Goal: Task Accomplishment & Management: Manage account settings

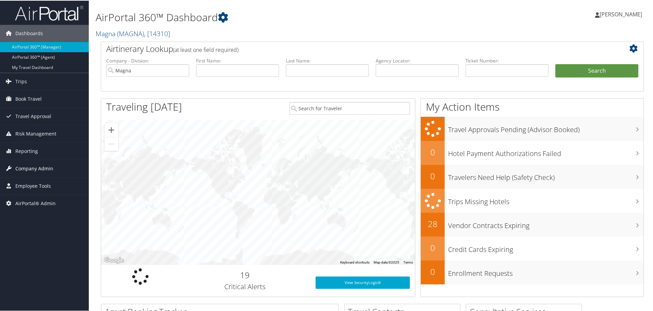
click at [34, 163] on span "Company Admin" at bounding box center [34, 167] width 38 height 17
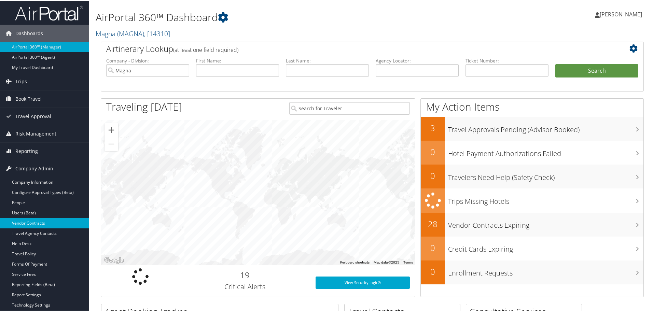
click at [30, 222] on link "Vendor Contracts" at bounding box center [44, 223] width 89 height 10
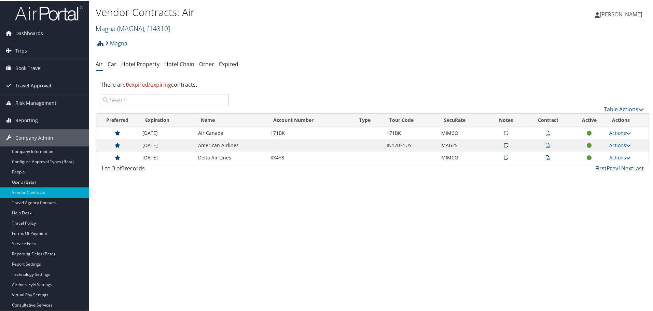
click at [125, 27] on span "( MAGNA )" at bounding box center [130, 27] width 27 height 9
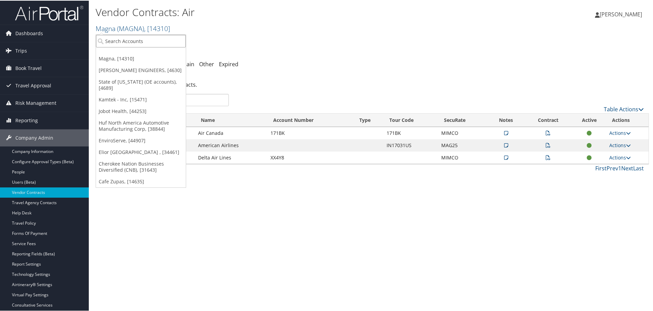
click at [126, 44] on input "search" at bounding box center [141, 40] width 90 height 13
type input "civica"
click at [129, 55] on div "Civica (301710), [41229]" at bounding box center [140, 53] width 97 height 6
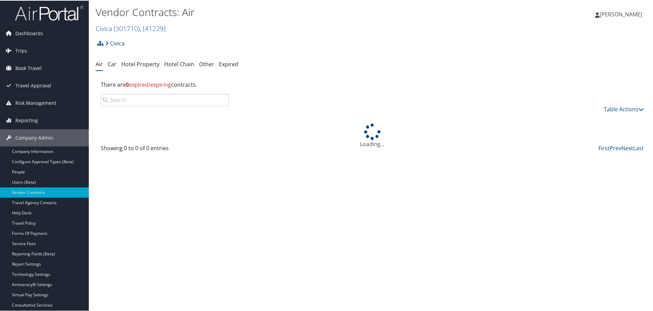
click at [141, 66] on link "Hotel Property" at bounding box center [140, 64] width 38 height 8
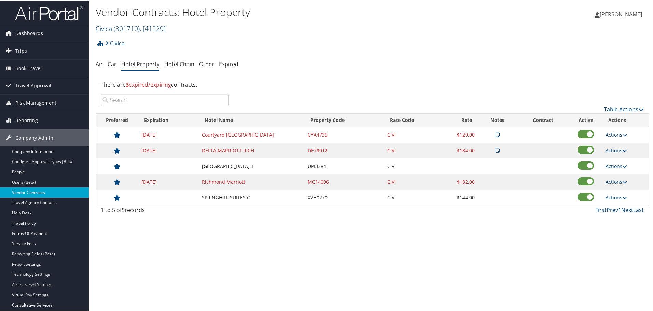
click at [614, 135] on link "Actions" at bounding box center [616, 134] width 22 height 6
click at [619, 152] on link "Edit" at bounding box center [621, 156] width 37 height 12
select select "NLRA"
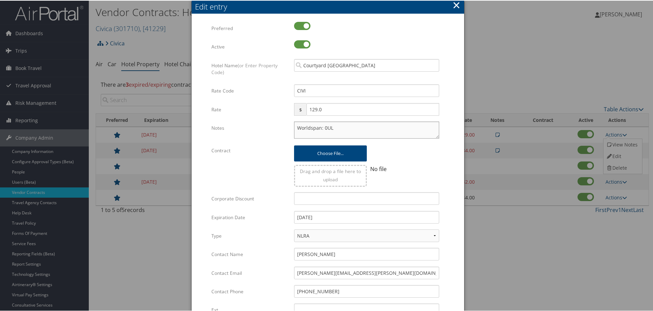
click at [294, 126] on textarea "Worldspan: 0UL" at bounding box center [366, 129] width 145 height 17
paste textarea "Rates tested in TP+ Oct 2025;"
type textarea "Rates tested in TP+ Oct 2025; Worldspan: 0UL"
click at [336, 215] on input "12/31/2024" at bounding box center [366, 216] width 145 height 13
type input "[DATE]"
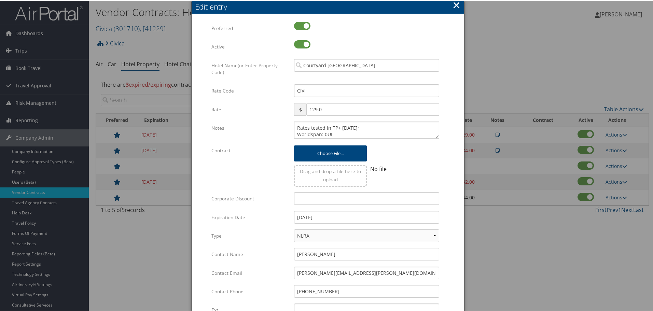
click at [455, 209] on form "Multiple values The selected items contain different values for this input. To …" at bounding box center [327, 208] width 259 height 375
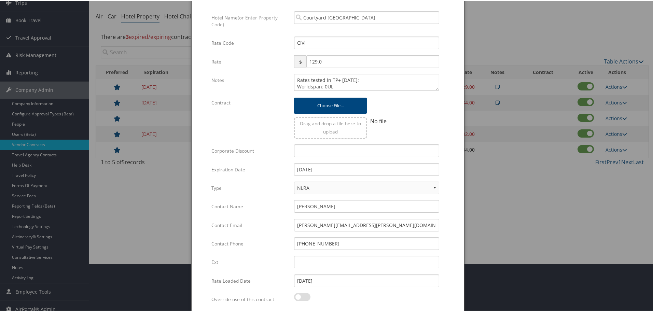
scroll to position [108, 0]
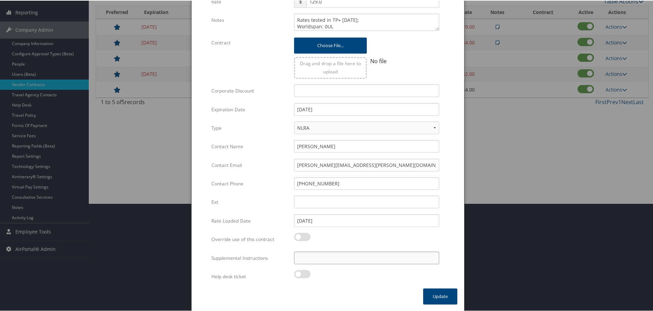
click at [362, 255] on input "Supplemental Instructions" at bounding box center [366, 257] width 145 height 13
paste input "SAB Prop ID -"
paste input "220284"
type input "SAB Prop ID - 220284"
click at [435, 295] on button "Update" at bounding box center [440, 296] width 34 height 16
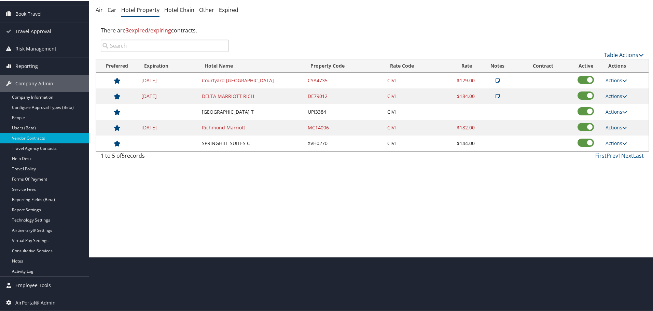
scroll to position [54, 0]
click at [618, 96] on link "Actions" at bounding box center [616, 95] width 22 height 6
click at [623, 115] on link "Edit" at bounding box center [621, 117] width 37 height 12
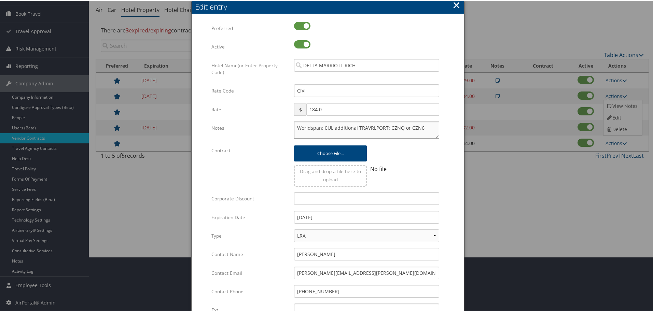
click at [295, 125] on textarea "Worldspan: 0UL additional TRAVRLPORT: CZNQ or CZN6" at bounding box center [366, 129] width 145 height 17
paste textarea "Rates tested in [GEOGRAPHIC_DATA] [DATE];"
type textarea "Rates tested in TP+ Oct 2025; Worldspan: 0UL additional TRAVRLPORT: CZNQ or CZN6"
click at [355, 212] on input "12/31/2024" at bounding box center [366, 216] width 145 height 13
type input "12/31/2025"
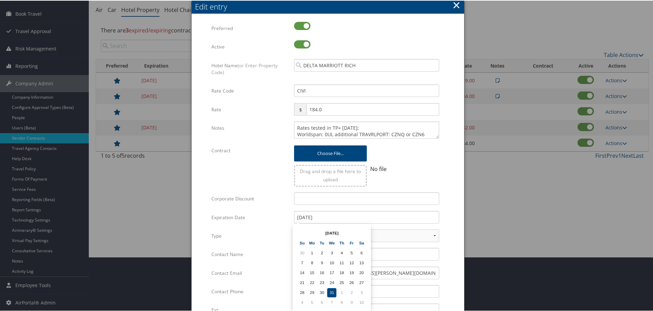
click at [448, 223] on form "Multiple values The selected items contain different values for this input. To …" at bounding box center [327, 208] width 259 height 375
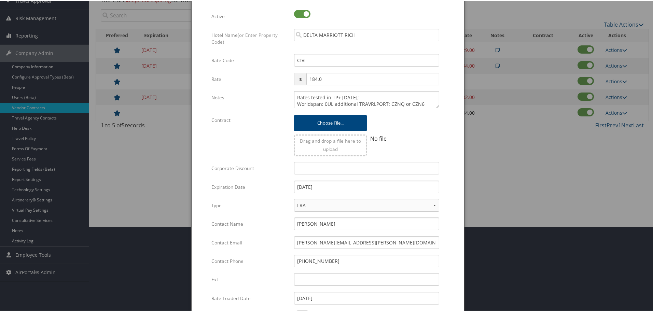
scroll to position [162, 0]
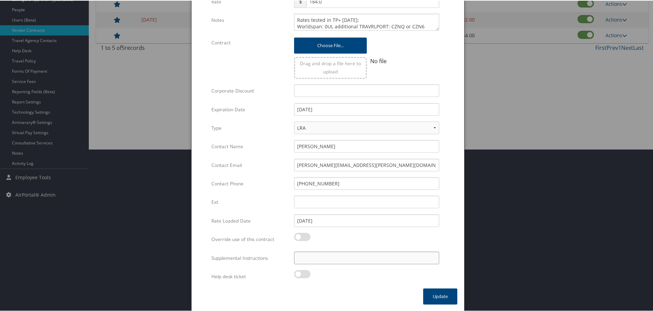
click at [400, 262] on input "Supplemental Instructions" at bounding box center [366, 257] width 145 height 13
paste input "SAB Prop ID -"
paste input "1678"
type input "SAB Prop ID - 1678"
click at [441, 296] on button "Update" at bounding box center [440, 296] width 34 height 16
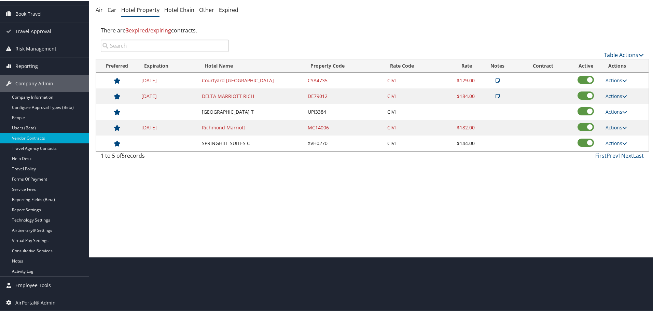
scroll to position [54, 0]
click at [614, 110] on link "Actions" at bounding box center [616, 111] width 22 height 6
click at [618, 120] on link "Edit" at bounding box center [616, 121] width 26 height 12
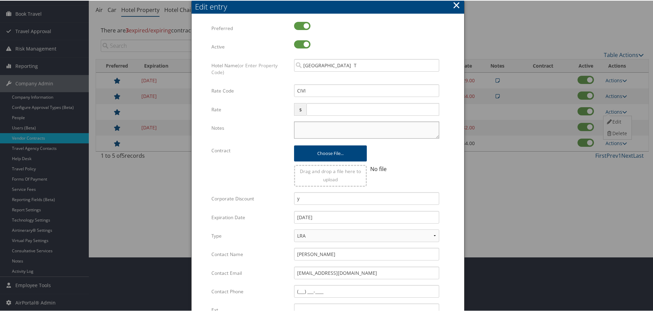
click at [346, 129] on textarea "Notes" at bounding box center [366, 129] width 145 height 17
paste textarea "Rates tested in [GEOGRAPHIC_DATA] [DATE];"
type textarea "Rates tested in [GEOGRAPHIC_DATA] [DATE];"
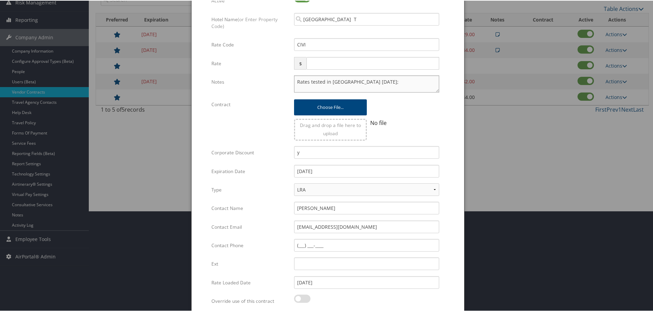
scroll to position [162, 0]
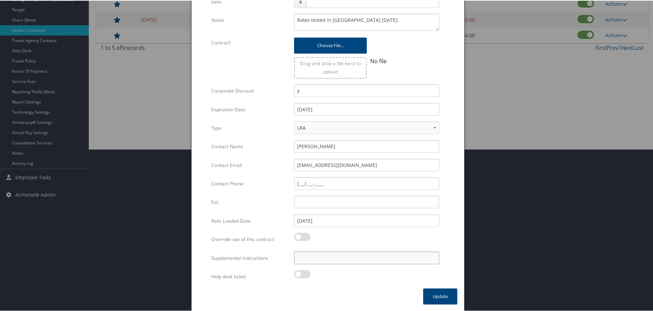
click at [347, 258] on input "Supplemental Instructions" at bounding box center [366, 257] width 145 height 13
paste input "SAB Prop ID -"
paste input "608126"
type input "SAB Prop ID - 608126"
click at [447, 298] on button "Update" at bounding box center [440, 296] width 34 height 16
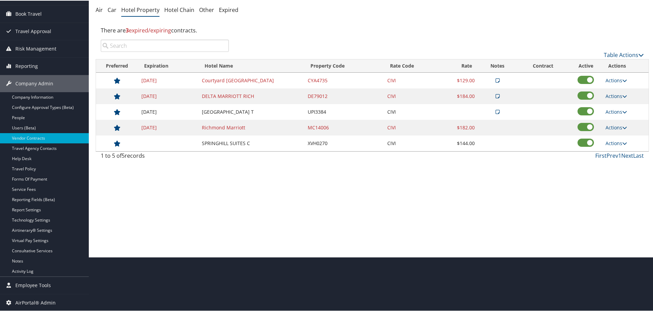
scroll to position [54, 0]
click at [622, 125] on icon at bounding box center [624, 127] width 5 height 5
click at [625, 140] on link "Edit" at bounding box center [616, 137] width 26 height 12
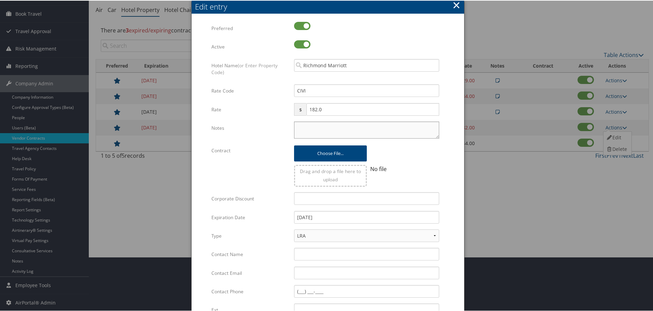
click at [313, 127] on textarea "Notes" at bounding box center [366, 129] width 145 height 17
paste textarea "Rates tested in [GEOGRAPHIC_DATA] [DATE];"
type textarea "Rates tested in [GEOGRAPHIC_DATA] [DATE];"
click at [355, 214] on input "12/31/2024" at bounding box center [366, 216] width 145 height 13
type input "[DATE]"
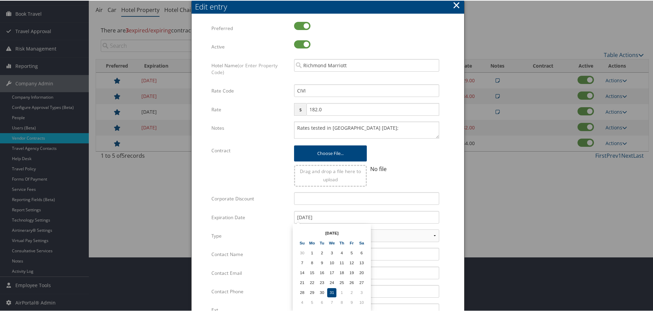
click at [453, 217] on form "Multiple values The selected items contain different values for this input. To …" at bounding box center [327, 208] width 259 height 375
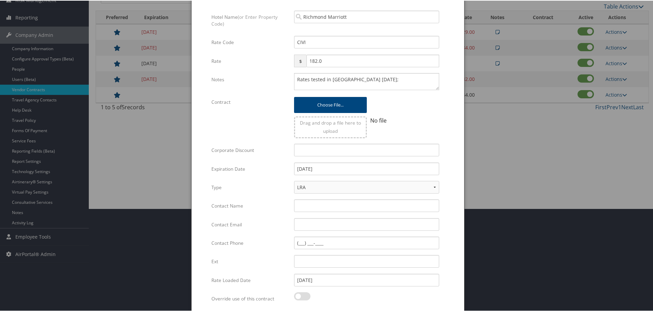
scroll to position [162, 0]
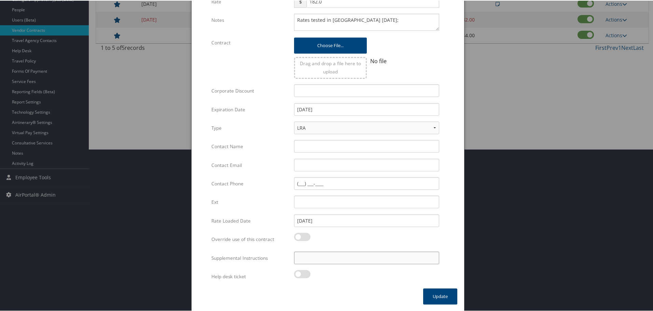
click at [361, 263] on input "Supplemental Instructions" at bounding box center [366, 257] width 145 height 13
paste input "SAB Prop ID -"
paste input "1348"
type input "SAB Prop ID - 1348"
click at [443, 291] on button "Update" at bounding box center [440, 296] width 34 height 16
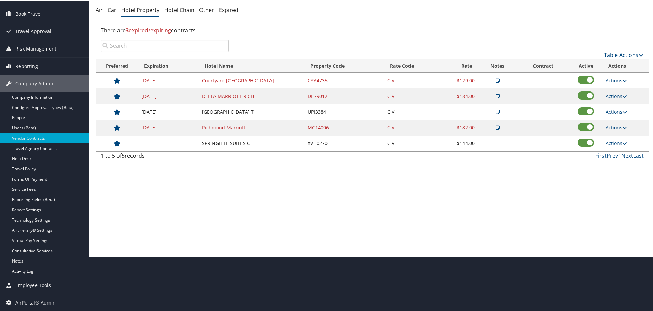
scroll to position [54, 0]
click at [616, 142] on link "Actions" at bounding box center [616, 142] width 22 height 6
click at [615, 152] on link "Edit" at bounding box center [616, 153] width 26 height 12
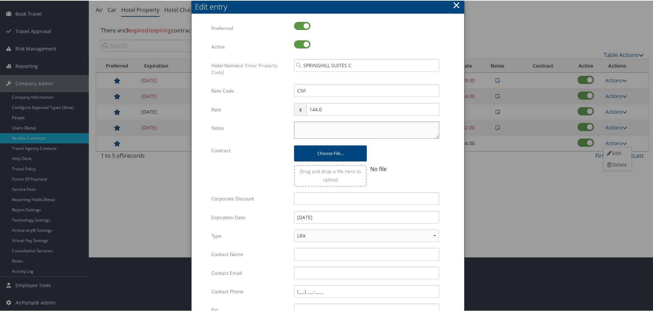
click at [322, 125] on textarea "Notes" at bounding box center [366, 129] width 145 height 17
paste textarea "Rates tested in [GEOGRAPHIC_DATA] [DATE];"
type textarea "Rates tested in [GEOGRAPHIC_DATA] [DATE];"
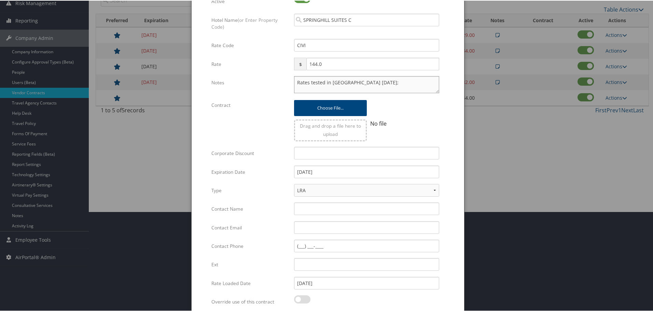
scroll to position [162, 0]
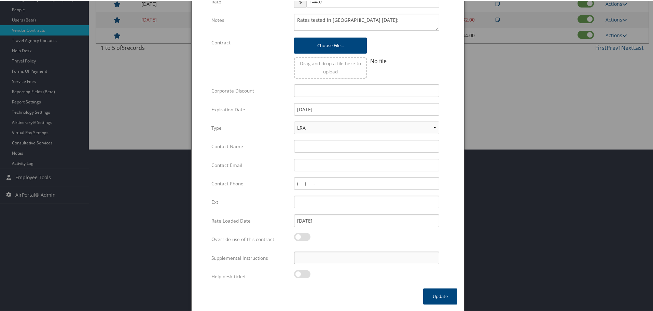
click at [345, 257] on input "Supplemental Instructions" at bounding box center [366, 257] width 145 height 13
paste input "SAB Prop ID -"
paste input "395911"
type input "SAB Prop ID - 395911"
click at [436, 296] on button "Update" at bounding box center [440, 296] width 34 height 16
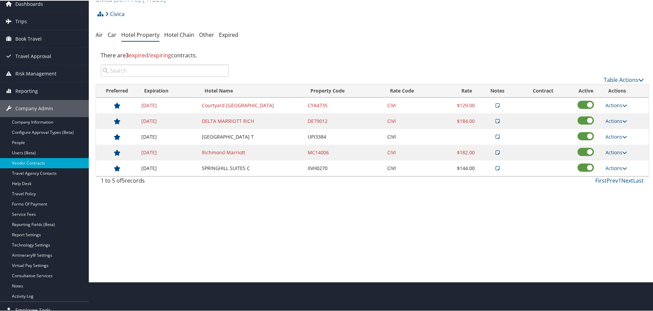
scroll to position [0, 0]
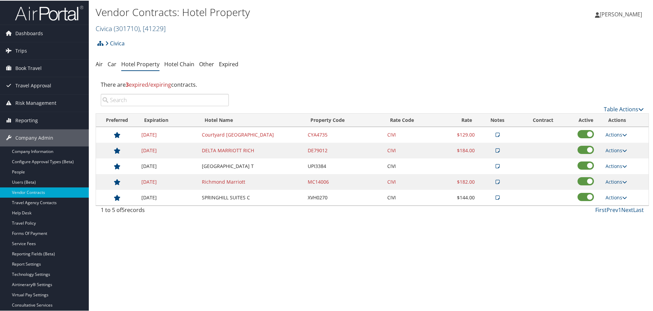
click at [125, 25] on span "( 301710 )" at bounding box center [127, 27] width 26 height 9
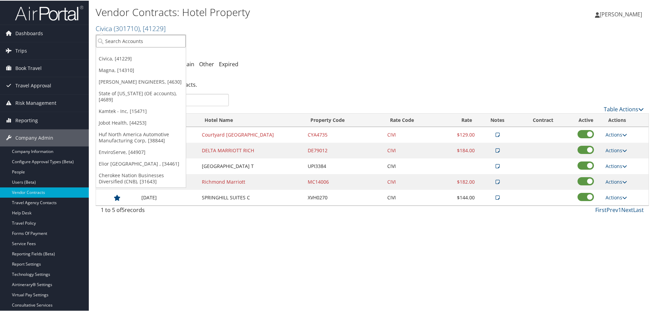
click at [126, 41] on input "search" at bounding box center [141, 40] width 90 height 13
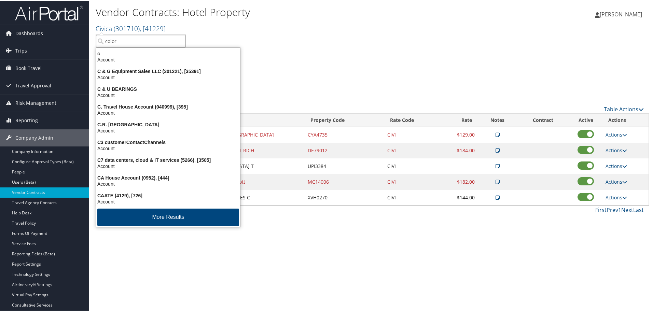
type input "colorm"
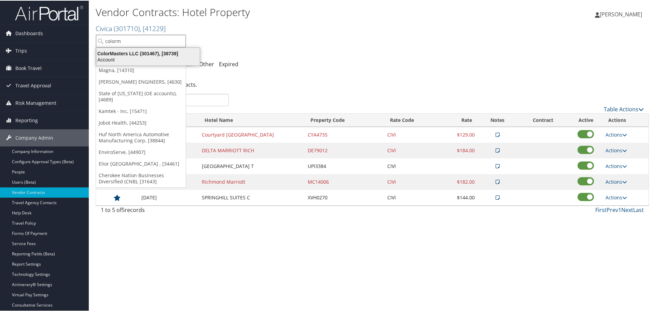
click at [129, 53] on div "ColorMasters LLC (301467), [38739]" at bounding box center [148, 53] width 112 height 6
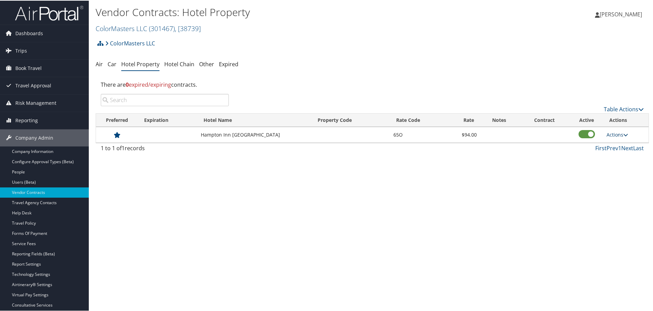
click at [613, 134] on link "Actions" at bounding box center [618, 134] width 22 height 6
click at [618, 156] on link "Delete" at bounding box center [617, 156] width 26 height 12
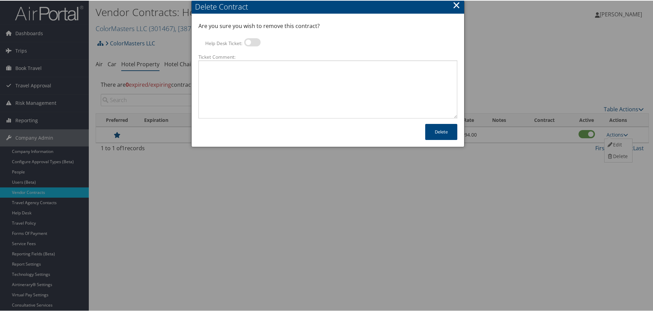
click at [251, 44] on label at bounding box center [252, 42] width 16 height 8
click at [251, 44] on input "Help Desk Ticket:" at bounding box center [250, 43] width 4 height 4
checkbox input "true"
click at [259, 68] on textarea "Ticket Comment:" at bounding box center [327, 89] width 259 height 58
paste textarea "Rates no longer active; remove from profile and preferred status."
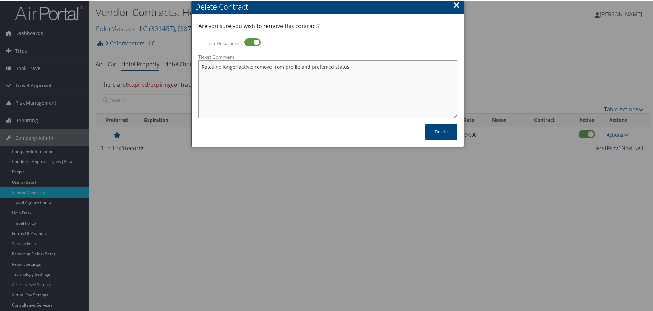
type textarea "Rates no longer active; remove from profile and preferred status."
click at [437, 131] on button "Delete" at bounding box center [441, 131] width 32 height 16
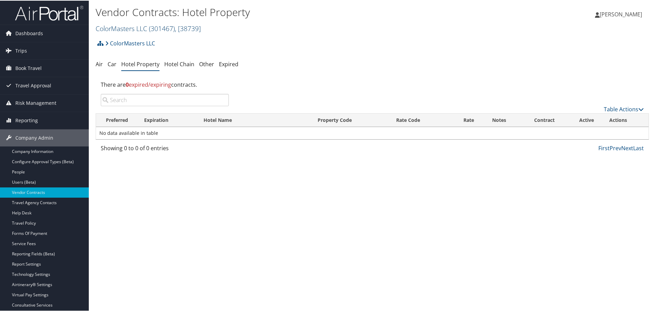
click at [126, 25] on link "ColorMasters LLC ( 301467 ) , [ 38739 ]" at bounding box center [148, 27] width 105 height 9
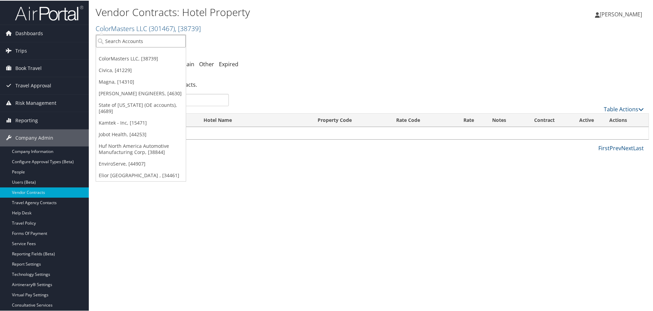
click at [125, 40] on input "search" at bounding box center [141, 40] width 90 height 13
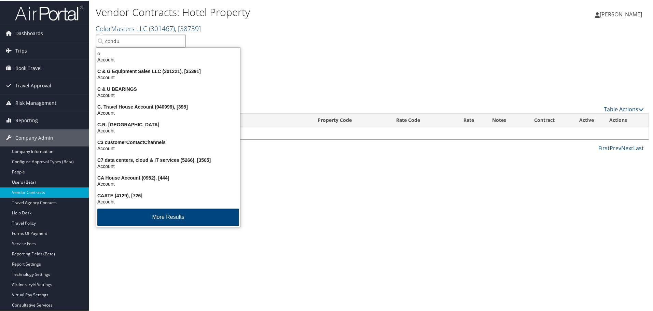
type input "condue"
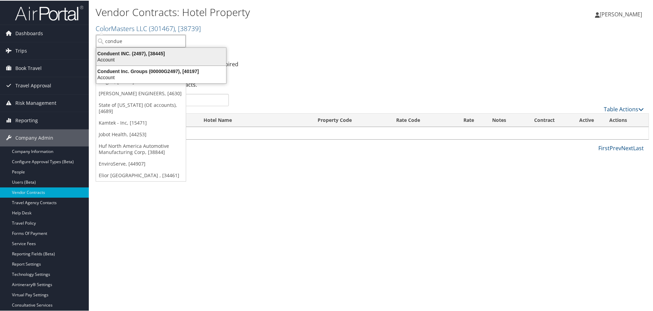
click at [122, 53] on div "Conduent INC. (2497), [38445]" at bounding box center [161, 53] width 138 height 6
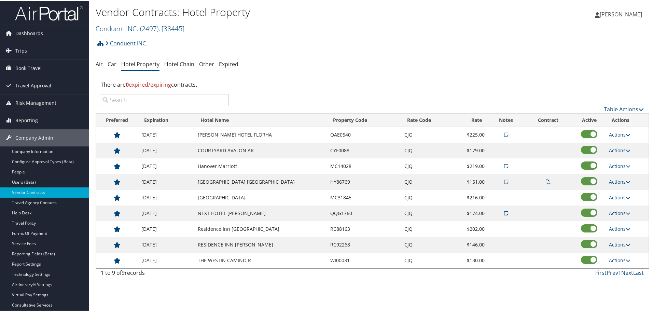
click at [628, 271] on link "Next" at bounding box center [627, 272] width 12 height 8
click at [217, 147] on td "COURTYARD AVALON AR" at bounding box center [260, 150] width 133 height 16
click at [171, 62] on link "Hotel Chain" at bounding box center [179, 64] width 30 height 8
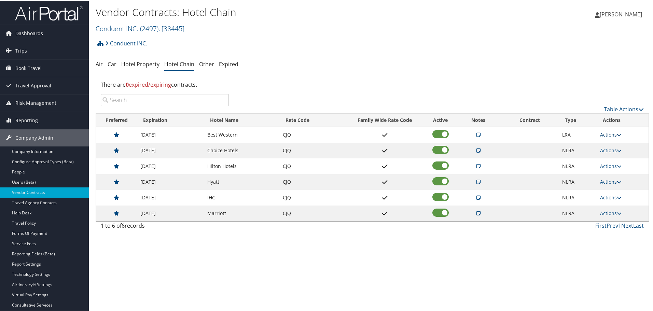
click at [613, 133] on link "Actions" at bounding box center [611, 134] width 22 height 6
click at [619, 156] on link "Edit" at bounding box center [616, 156] width 37 height 12
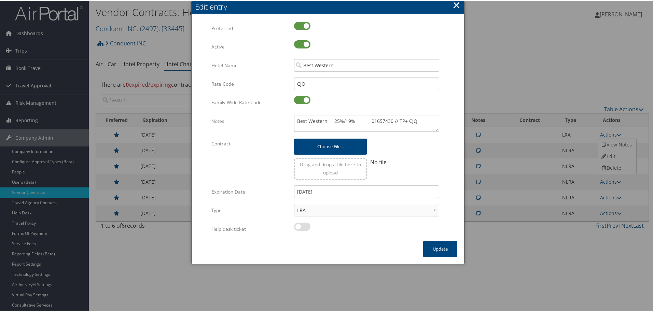
click at [292, 118] on div "Best Western 25%/19% 01657430 // TP+ CJQ Multiple values The selected items con…" at bounding box center [366, 125] width 155 height 23
click at [294, 120] on textarea "Best Western 25%/19% 01657430 // TP+ CJQ" at bounding box center [366, 122] width 145 height 17
paste textarea "Rates tested in [GEOGRAPHIC_DATA] [DATE];"
type textarea "Rates tested in TP+ [DATE]; Best Western 25%/19% 01657430 // TP+ CJQ"
click at [434, 247] on button "Update" at bounding box center [440, 248] width 34 height 16
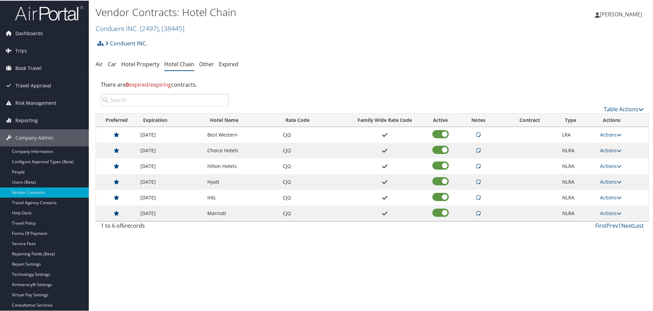
click at [607, 150] on link "Actions" at bounding box center [611, 150] width 22 height 6
click at [613, 171] on link "Edit" at bounding box center [616, 172] width 37 height 12
select select "NLRA"
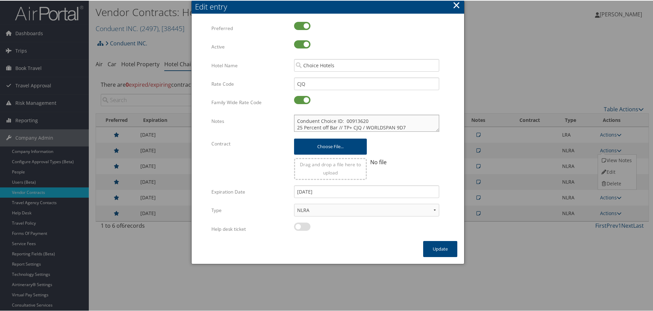
click at [295, 121] on textarea "Conduent Choice ID: 00913620 25 Percent off Bar // TP+ CJQ / WORLDSPAN 9D7" at bounding box center [366, 122] width 145 height 17
paste textarea "Rates tested in [GEOGRAPHIC_DATA] [DATE];"
type textarea "Rates tested in TP+ [DATE]; Conduent Choice ID: 00913620 25 Percent off Bar // …"
click at [432, 250] on button "Update" at bounding box center [440, 248] width 34 height 16
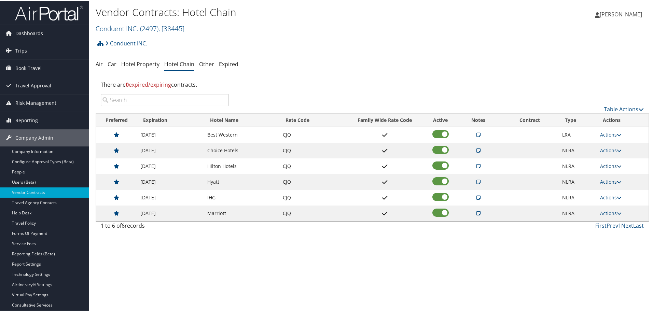
click at [609, 166] on link "Actions" at bounding box center [611, 165] width 22 height 6
click at [611, 182] on link "Edit" at bounding box center [616, 187] width 37 height 12
select select "NLRA"
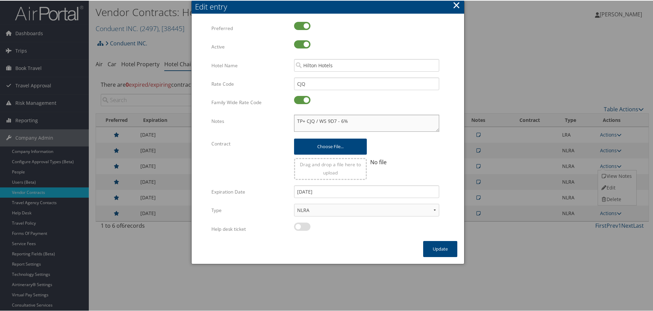
click at [294, 120] on textarea "TP+ CJQ / WS 9D7 - 6%" at bounding box center [366, 122] width 145 height 17
paste textarea "Rates tested in [GEOGRAPHIC_DATA] [DATE];"
type textarea "Rates tested in TP+ [DATE]; TP+ CJQ / WS 9D7 - 6%"
click at [444, 247] on button "Update" at bounding box center [440, 248] width 34 height 16
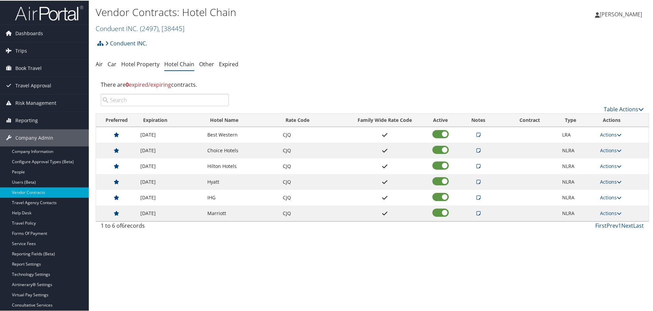
click at [609, 182] on link "Actions" at bounding box center [611, 181] width 22 height 6
click at [612, 200] on link "Edit" at bounding box center [616, 203] width 37 height 12
select select "NLRA"
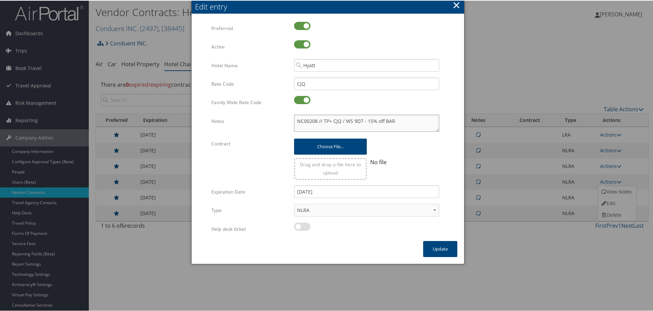
click at [296, 119] on textarea "NC00208 // TP+ CJQ / WS 9D7 - 15% off BAR" at bounding box center [366, 122] width 145 height 17
paste textarea "Rates tested in [GEOGRAPHIC_DATA] [DATE];"
type textarea "Rates tested in TP+ [DATE]; NC00208 // TP+ CJQ / WS 9D7 - 15% off BAR"
click at [433, 248] on button "Update" at bounding box center [440, 248] width 34 height 16
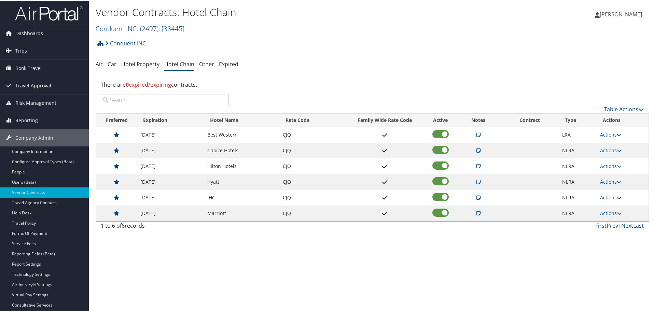
click at [612, 196] on link "Actions" at bounding box center [611, 197] width 22 height 6
click at [613, 215] on link "Edit" at bounding box center [616, 219] width 37 height 12
select select "NLRA"
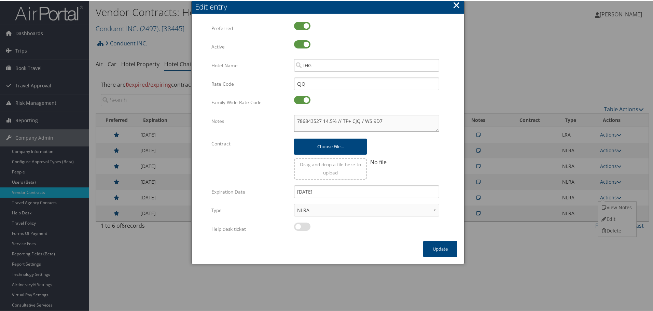
click at [296, 120] on textarea "786843527 14.5% // TP+ CJQ / WS 9D7" at bounding box center [366, 122] width 145 height 17
paste textarea "Rates tested in [GEOGRAPHIC_DATA] [DATE];"
type textarea "Rates tested in TP+ Oct 2025; 786843527 14.5% // TP+ CJQ / WS 9D7"
click at [434, 248] on button "Update" at bounding box center [440, 248] width 34 height 16
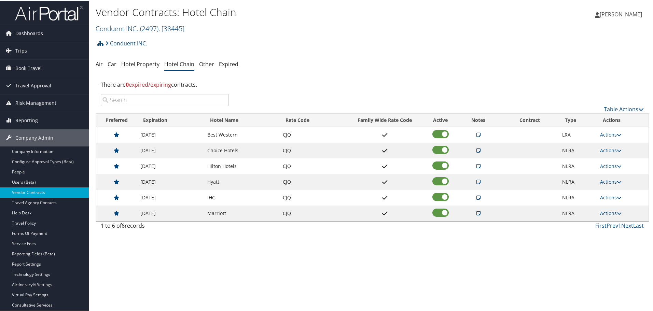
click at [607, 211] on link "Actions" at bounding box center [611, 212] width 22 height 6
click at [616, 245] on link "Delete" at bounding box center [616, 246] width 37 height 12
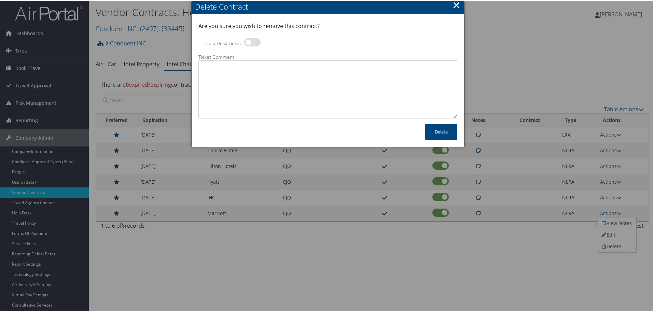
click at [255, 45] on label at bounding box center [252, 42] width 16 height 8
click at [252, 45] on input "Help Desk Ticket:" at bounding box center [250, 43] width 4 height 4
checkbox input "true"
click at [261, 67] on textarea "Ticket Comment:" at bounding box center [327, 89] width 259 height 58
paste textarea "Rates no longer active; remove from profile and preferred status."
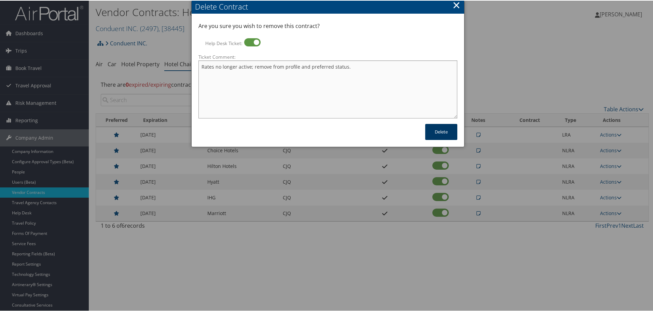
type textarea "Rates no longer active; remove from profile and preferred status."
click at [439, 136] on button "Delete" at bounding box center [441, 131] width 32 height 16
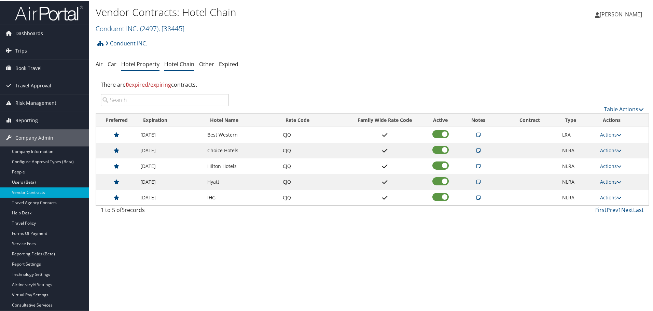
click at [150, 65] on link "Hotel Property" at bounding box center [140, 64] width 38 height 8
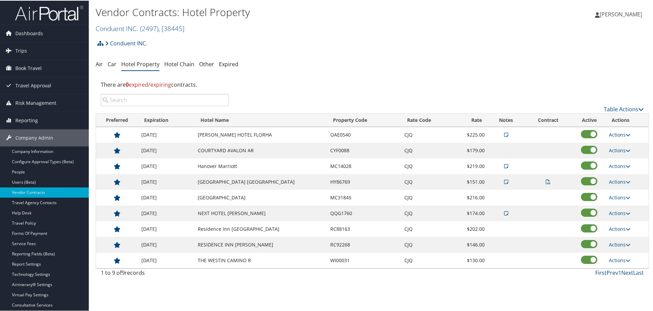
click at [615, 133] on link "Actions" at bounding box center [620, 134] width 22 height 6
click at [623, 153] on link "Edit" at bounding box center [625, 156] width 37 height 12
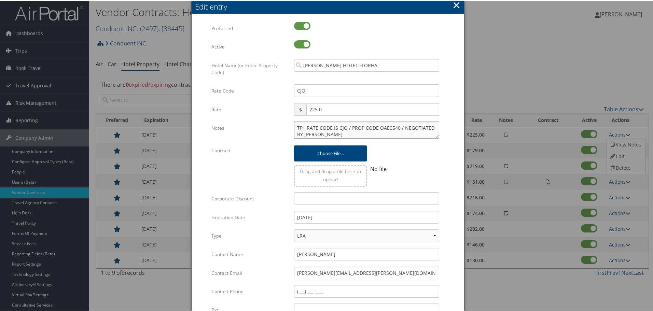
click at [294, 128] on textarea "TP+ RATE CODE IS CJQ / PROP CODE OAE0540 / NEGOTIATED BY STACY RALEY" at bounding box center [366, 129] width 145 height 17
paste textarea "Rates tested in [GEOGRAPHIC_DATA] [DATE];"
type textarea "Rates tested in TP+ Oct 2025; TP+ RATE CODE IS CJQ / PROP CODE OAE0540 / NEGOTI…"
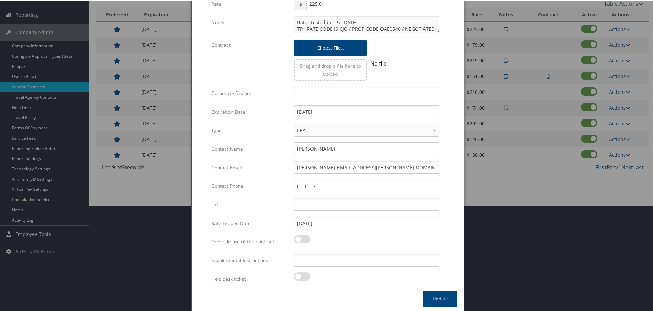
scroll to position [108, 0]
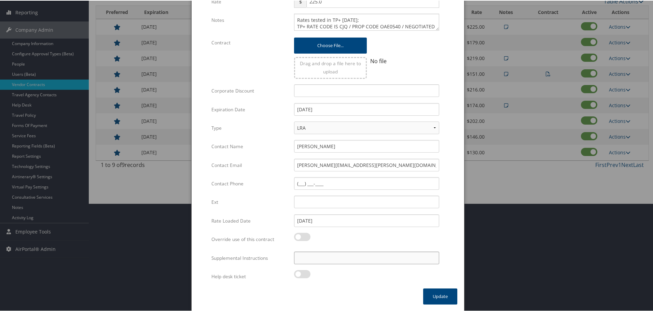
click at [360, 259] on input "Supplemental Instructions" at bounding box center [366, 257] width 145 height 13
paste input "SAB Prop ID -"
paste input "316577"
type input "SAB Prop ID - 316577"
click at [439, 297] on button "Update" at bounding box center [440, 296] width 34 height 16
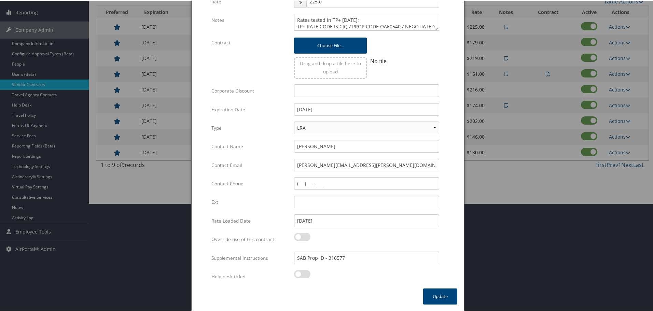
scroll to position [54, 0]
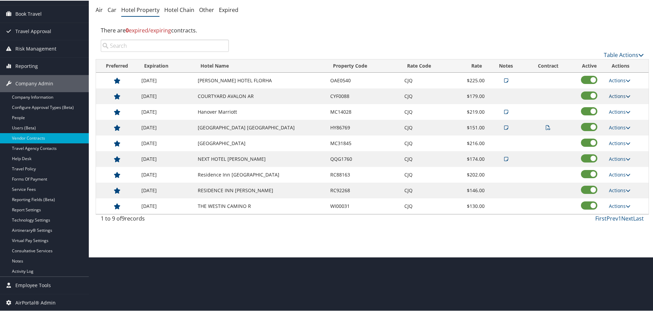
click at [617, 94] on link "Actions" at bounding box center [620, 95] width 22 height 6
click at [618, 106] on link "Edit" at bounding box center [620, 106] width 26 height 12
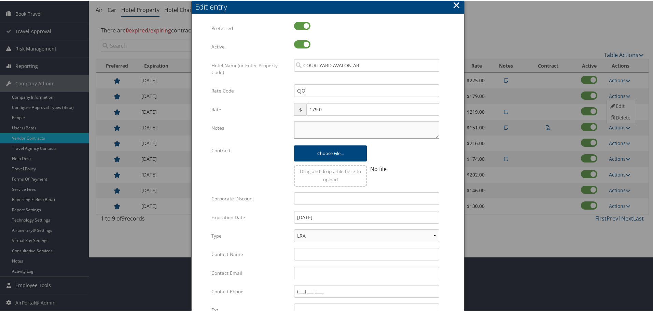
click at [332, 129] on textarea "Notes" at bounding box center [366, 129] width 145 height 17
paste textarea "Rates tested in TP+ Oct 2025;"
type textarea "Rates tested in TP+ Oct 2025;"
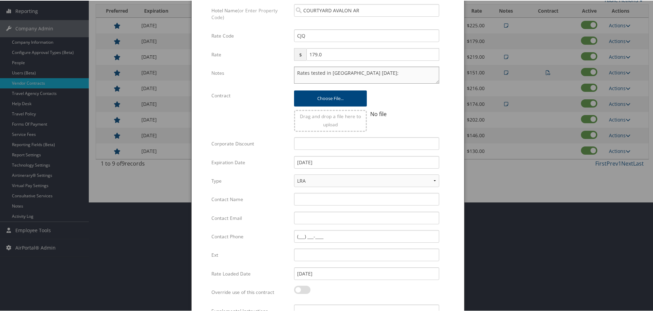
scroll to position [162, 0]
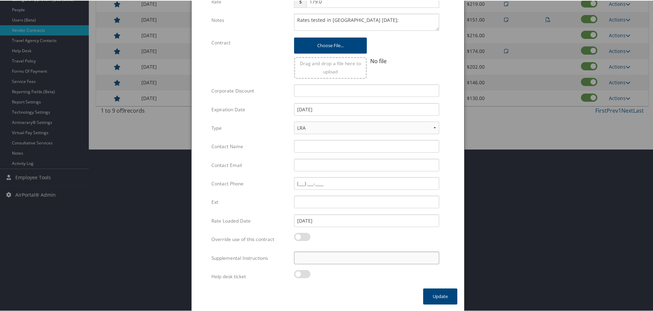
click at [353, 257] on input "Supplemental Instructions" at bounding box center [366, 257] width 145 height 13
paste input "SAB Prop ID -"
paste input "324349"
type input "SAB Prop ID - 324349"
click at [442, 296] on button "Update" at bounding box center [440, 296] width 34 height 16
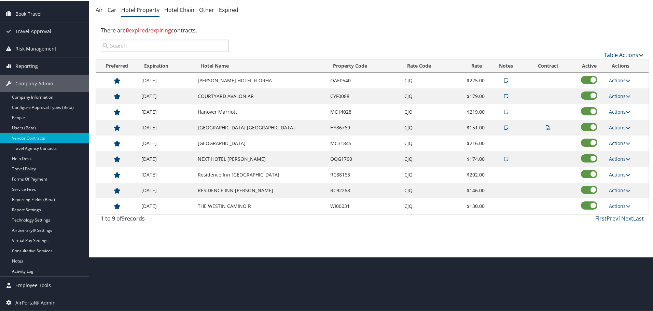
scroll to position [54, 0]
click at [619, 111] on link "Actions" at bounding box center [620, 111] width 22 height 6
click at [630, 131] on link "Edit" at bounding box center [625, 133] width 37 height 12
select select "NLRA"
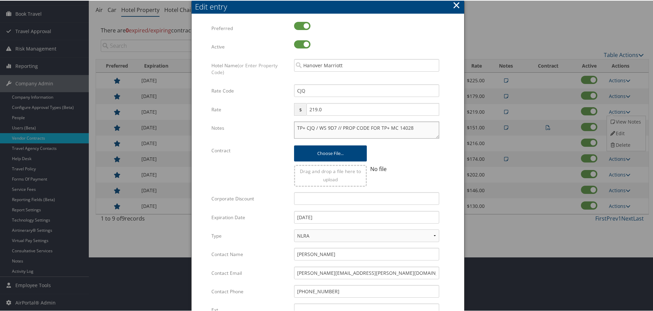
click at [295, 124] on textarea "TP+ CJQ / WS 9D7 // PROP CODE FOR TP+ MC 14028" at bounding box center [366, 129] width 145 height 17
paste textarea "Rates tested in TP+ Oct 2025;"
type textarea "Rates tested in TP+ Oct 2025; TP+ CJQ / WS 9D7 // PROP CODE FOR TP+ MC 14028"
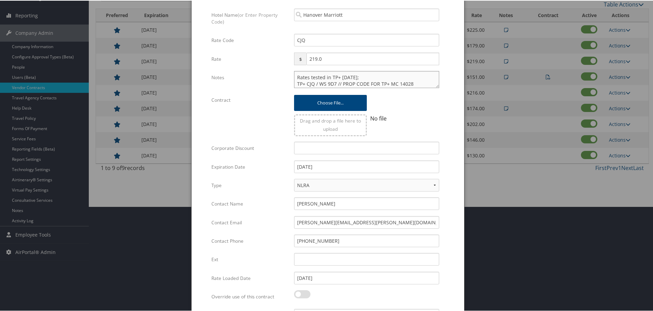
scroll to position [162, 0]
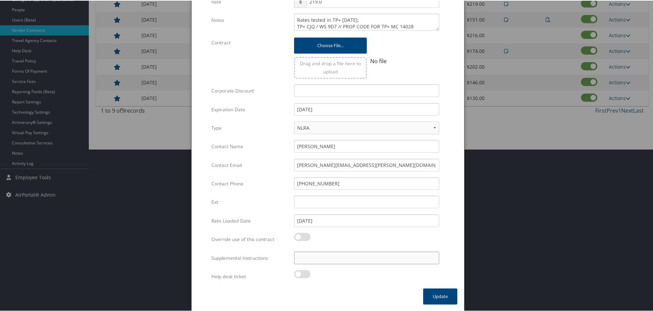
click at [366, 257] on input "Supplemental Instructions" at bounding box center [366, 257] width 145 height 13
paste input "SAB Prop ID -"
paste input "000313"
type input "SAB Prop ID - 000313"
click at [435, 299] on button "Update" at bounding box center [440, 296] width 34 height 16
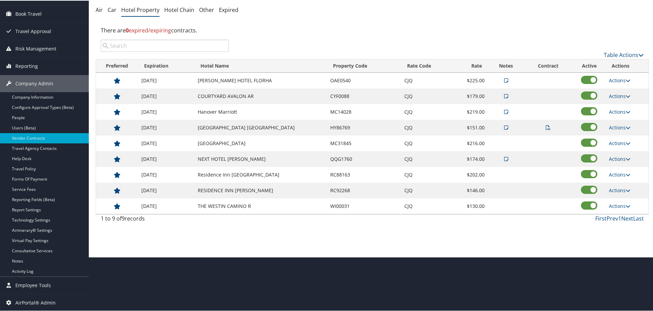
scroll to position [54, 0]
click at [621, 124] on link "Actions" at bounding box center [620, 127] width 22 height 6
click at [624, 158] on link "Edit" at bounding box center [628, 160] width 43 height 12
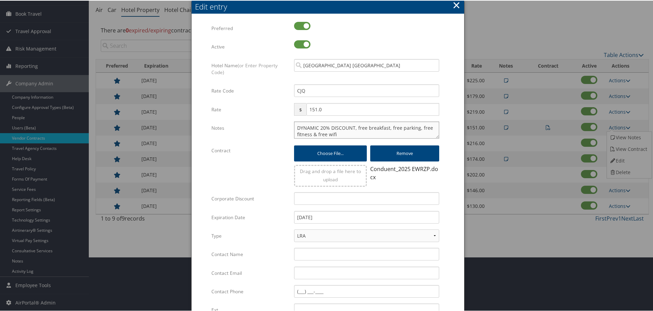
click at [296, 125] on textarea "DYNAMIC 20% DISCOUNT, free breakfast, free parking, free fitness & free wifi" at bounding box center [366, 129] width 145 height 17
paste textarea "Rates tested in TP+ Oct 2025;"
type textarea "Rates tested in TP+ Oct 2025; DYNAMIC 20% DISCOUNT, free breakfast, free parkin…"
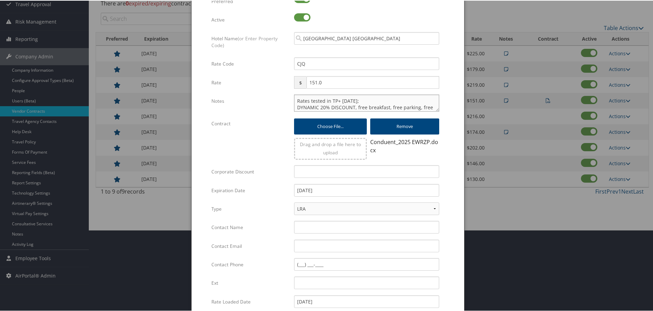
scroll to position [162, 0]
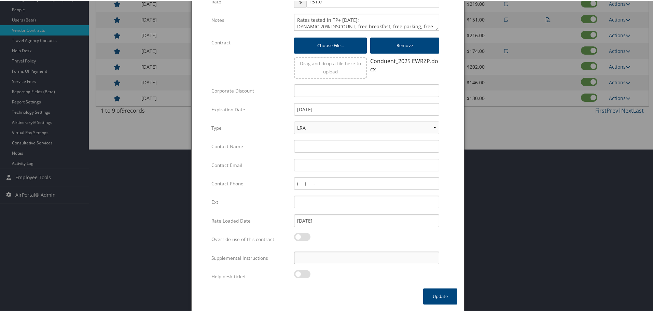
click at [358, 260] on input "Supplemental Instructions" at bounding box center [366, 257] width 145 height 13
paste input "SAB Prop ID -"
paste input "040746"
type input "SAB Prop ID - 040746"
click at [437, 297] on button "Update" at bounding box center [440, 296] width 34 height 16
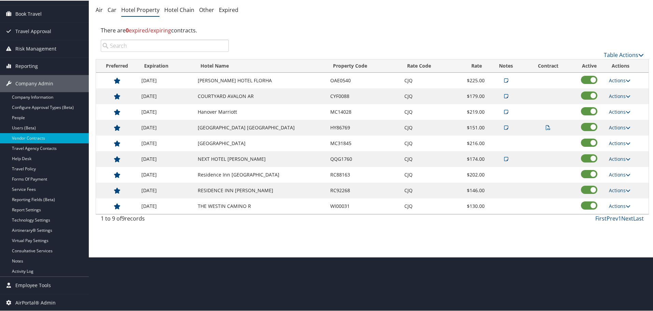
scroll to position [54, 0]
click at [618, 141] on link "Actions" at bounding box center [620, 142] width 22 height 6
click at [622, 151] on link "Edit" at bounding box center [620, 153] width 26 height 12
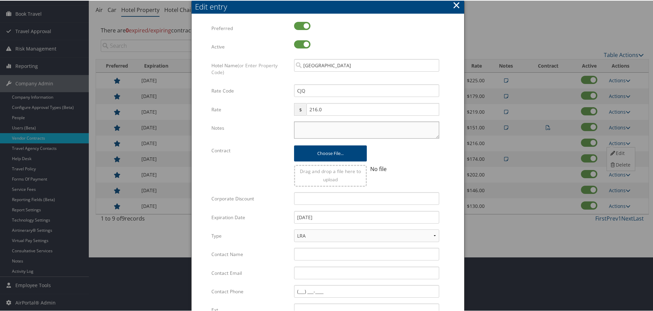
click at [363, 127] on textarea "Notes" at bounding box center [366, 129] width 145 height 17
paste textarea "Rates tested in TP+ Oct 2025;"
type textarea "Rates tested in TP+ Oct 2025;"
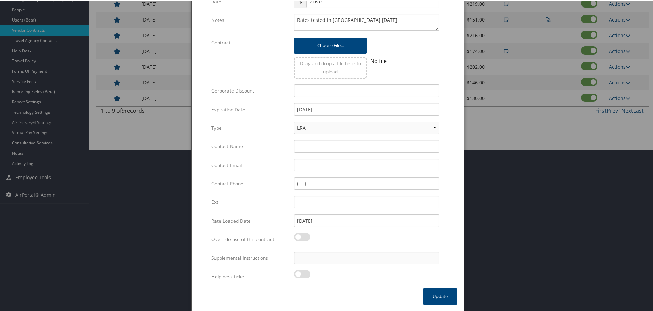
click at [350, 260] on input "Supplemental Instructions" at bounding box center [366, 257] width 145 height 13
paste input "SAB Prop ID -"
paste input "042686"
type input "SAB Prop ID - 042686"
click at [434, 291] on button "Update" at bounding box center [440, 296] width 34 height 16
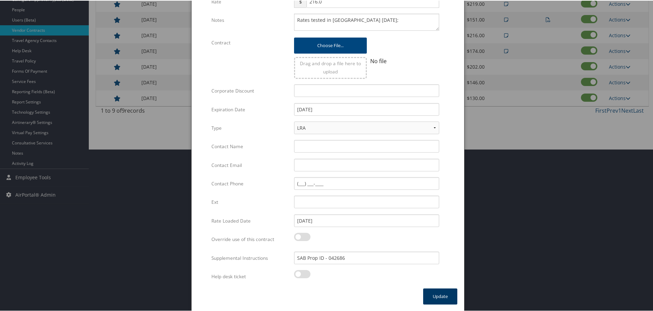
scroll to position [54, 0]
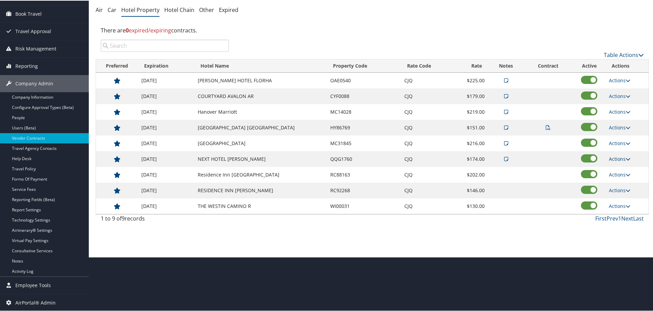
click at [616, 157] on link "Actions" at bounding box center [620, 158] width 22 height 6
click at [619, 177] on link "Edit" at bounding box center [625, 180] width 37 height 12
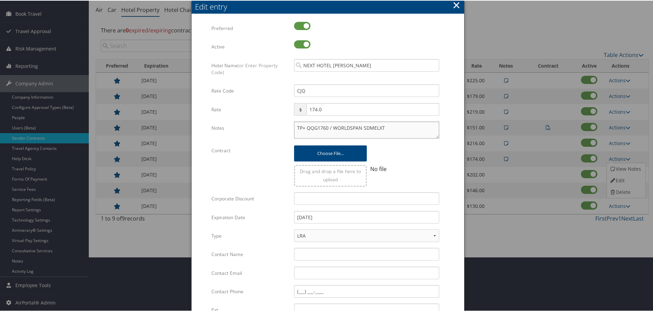
click at [294, 127] on textarea "TP+ QQG1760 / WORLDSPAN SDMELXT" at bounding box center [366, 129] width 145 height 17
paste textarea "Rates tested in TP+ Oct 2025;"
type textarea "Rates tested in TP+ Oct 2025; TP+ QQG1760 / WORLDSPAN SDMELXT"
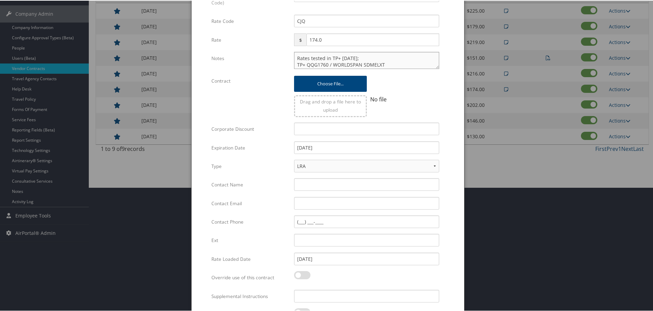
scroll to position [162, 0]
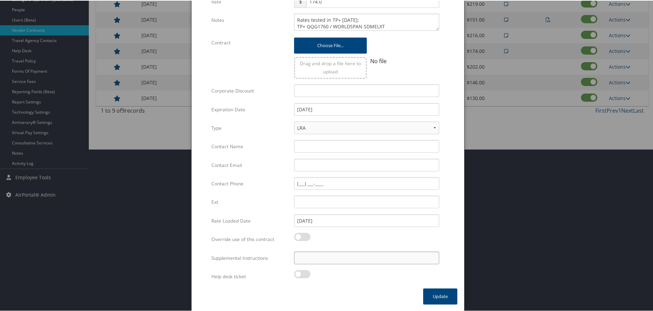
click at [346, 252] on input "Supplemental Instructions" at bounding box center [366, 257] width 145 height 13
paste input "SAB Prop ID -"
paste input "388734"
type input "SAB Prop ID - 388734"
click at [433, 292] on button "Update" at bounding box center [440, 296] width 34 height 16
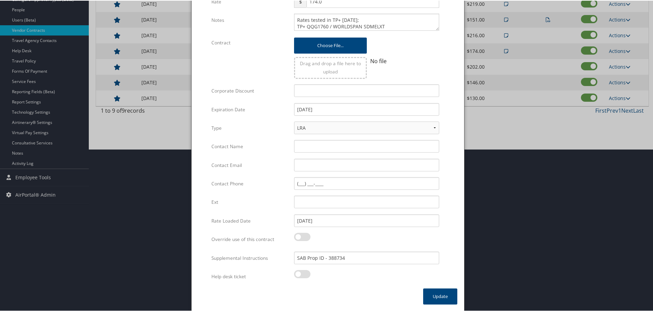
scroll to position [54, 0]
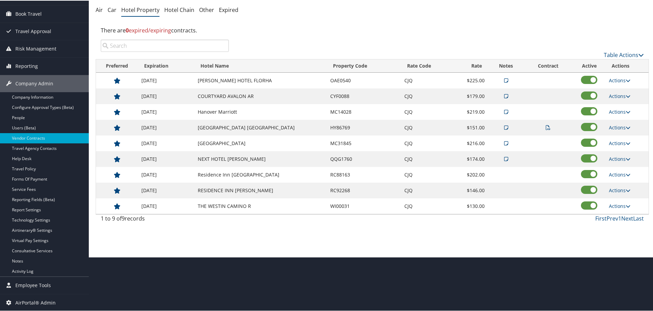
click at [618, 170] on td "Actions Edit Delete" at bounding box center [626, 174] width 43 height 16
click at [617, 172] on link "Actions" at bounding box center [620, 174] width 22 height 6
click at [616, 183] on link "Edit" at bounding box center [620, 184] width 26 height 12
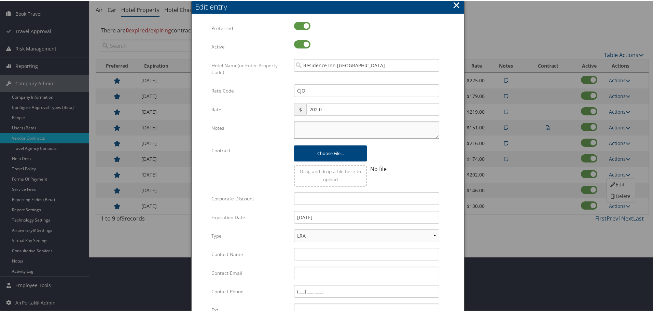
click at [313, 127] on textarea "Notes" at bounding box center [366, 129] width 145 height 17
paste textarea "Rates tested in TP+ Oct 2025;"
type textarea "Rates tested in TP+ Oct 2025;"
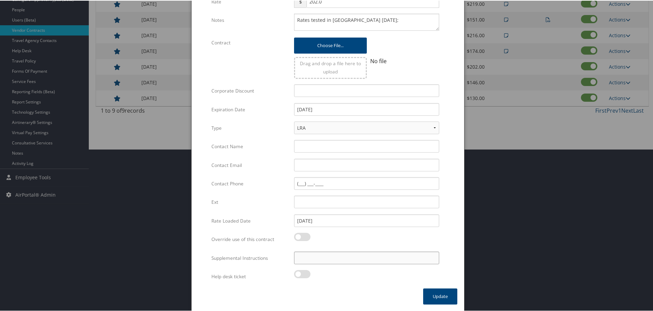
click at [343, 262] on input "Supplemental Instructions" at bounding box center [366, 257] width 145 height 13
paste input "SAB Prop ID -"
paste input "186967"
type input "SAB Prop ID - 186967"
click at [440, 296] on button "Update" at bounding box center [440, 296] width 34 height 16
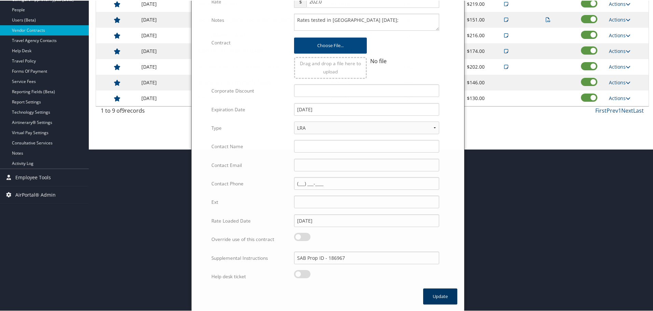
scroll to position [54, 0]
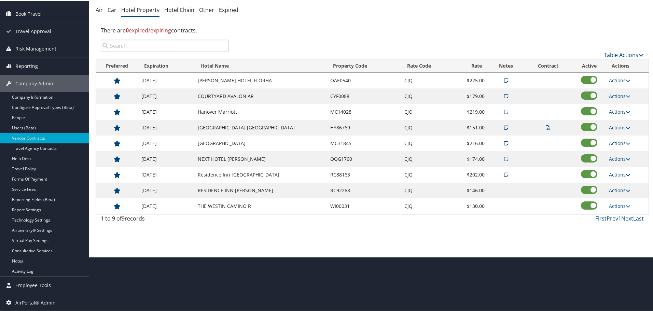
click at [617, 189] on link "Actions" at bounding box center [620, 189] width 22 height 6
click at [617, 198] on link "Edit" at bounding box center [620, 200] width 26 height 12
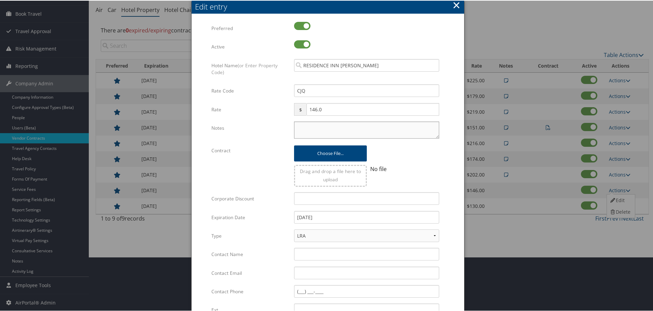
click at [328, 130] on textarea "Notes" at bounding box center [366, 129] width 145 height 17
paste textarea "Rates tested in TP+ Oct 2025;"
type textarea "Rates tested in TP+ Oct 2025;"
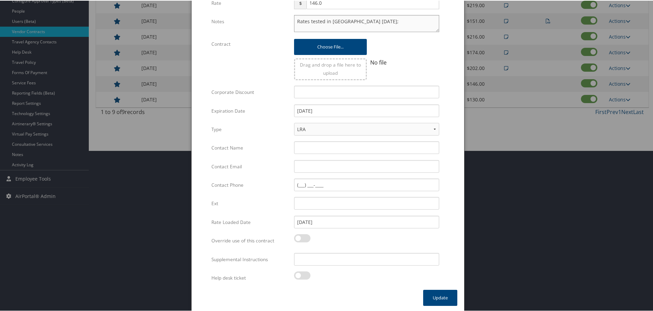
scroll to position [162, 0]
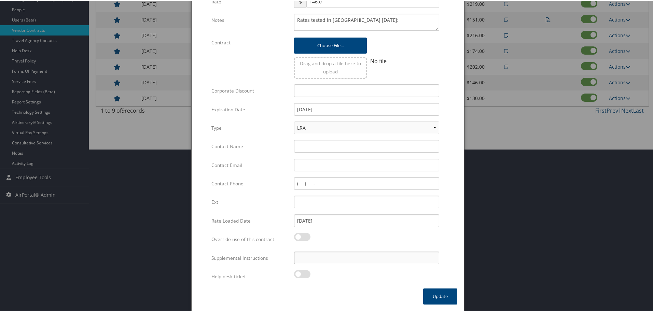
click at [364, 261] on input "Supplemental Instructions" at bounding box center [366, 257] width 145 height 13
paste input "SAB Prop ID -"
paste input "034485"
type input "SAB Prop ID - 034485"
click at [436, 299] on button "Update" at bounding box center [440, 296] width 34 height 16
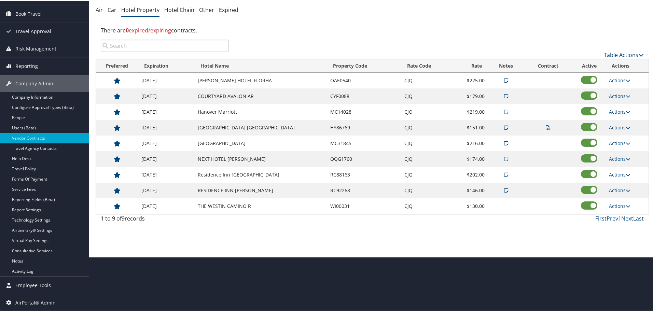
scroll to position [54, 0]
click at [619, 205] on link "Actions" at bounding box center [620, 205] width 22 height 6
click at [620, 216] on link "Edit" at bounding box center [620, 216] width 26 height 12
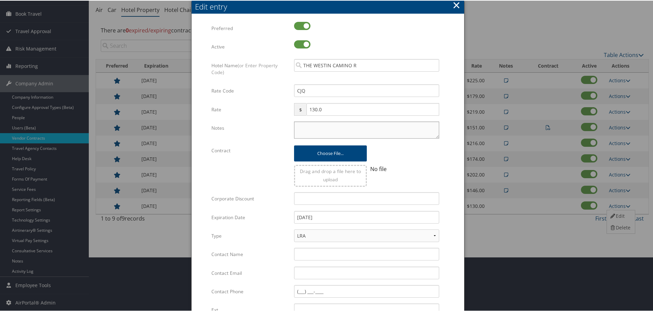
click at [330, 128] on textarea "Notes" at bounding box center [366, 129] width 145 height 17
paste textarea "Rates tested in TP+ Oct 2025;"
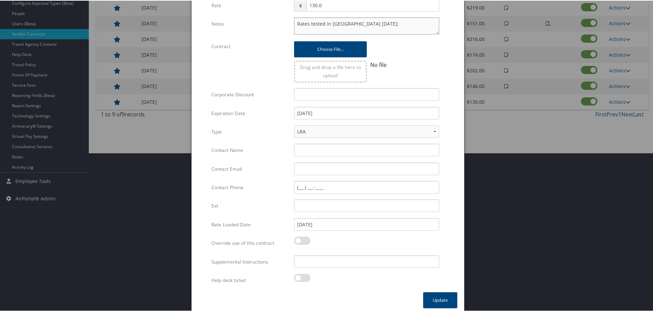
scroll to position [162, 0]
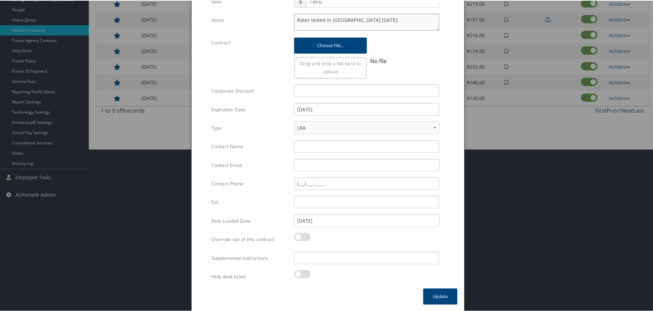
type textarea "Rates tested in TP+ Oct 2025;"
click at [384, 260] on input "Supplemental Instructions" at bounding box center [366, 257] width 145 height 13
click at [314, 260] on input "Supplemental Instructions" at bounding box center [366, 257] width 145 height 13
paste input "SAB Prop ID -"
paste input "000031"
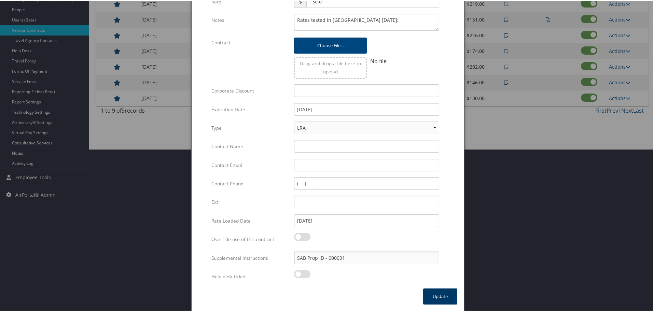
type input "SAB Prop ID - 000031"
click at [428, 293] on button "Update" at bounding box center [440, 296] width 34 height 16
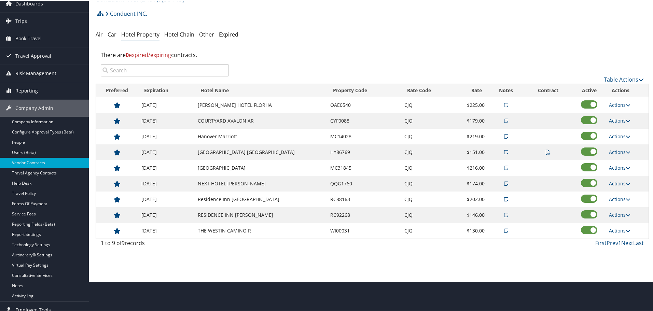
scroll to position [0, 0]
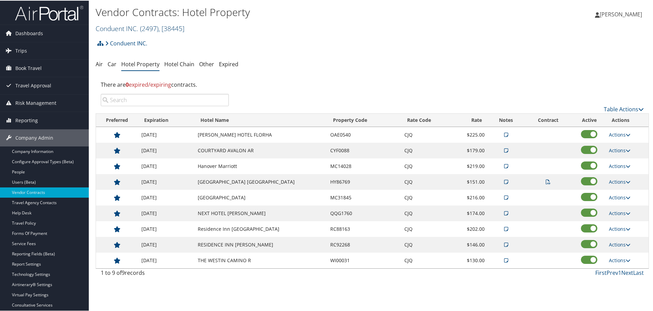
click at [127, 29] on link "Conduent INC. ( 2497 ) , [ 38445 ]" at bounding box center [140, 27] width 89 height 9
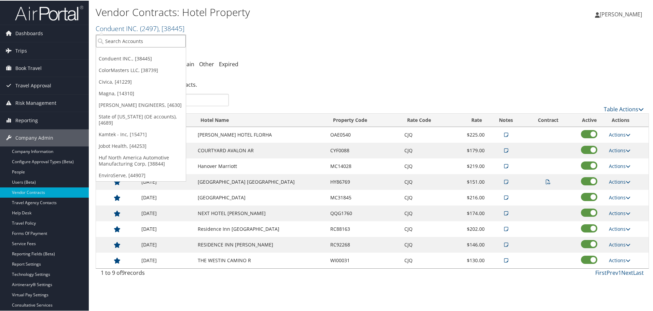
click at [124, 38] on input "search" at bounding box center [141, 40] width 90 height 13
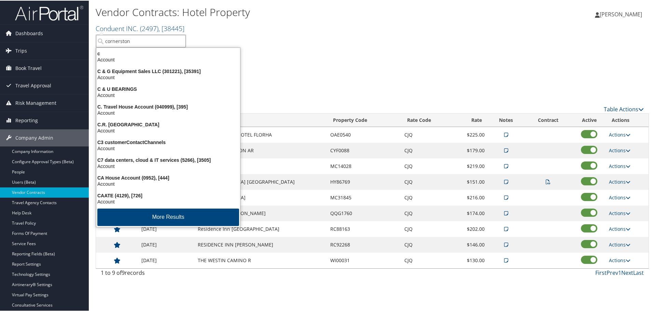
type input "cornerstone"
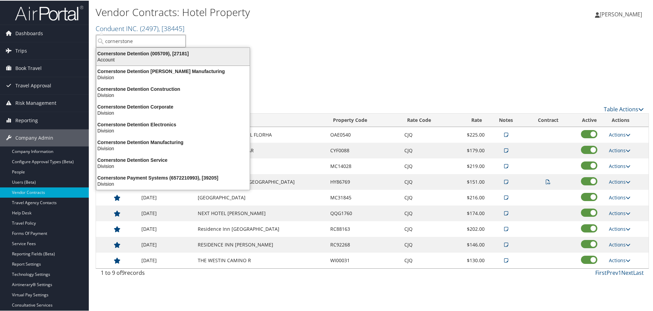
click at [128, 56] on div "Cornerstone Detention (005709), [27181]" at bounding box center [173, 53] width 162 height 6
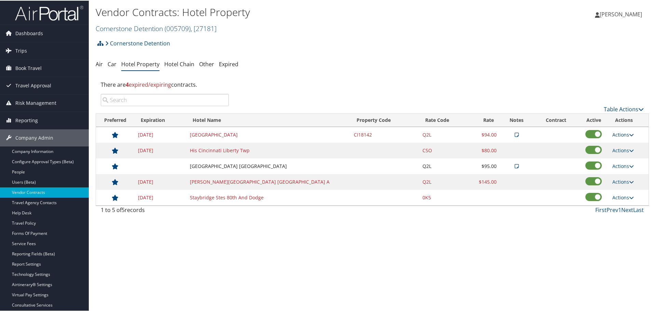
click at [616, 134] on link "Actions" at bounding box center [623, 134] width 22 height 6
click at [617, 152] on link "Edit" at bounding box center [625, 156] width 37 height 12
select select "NLRA"
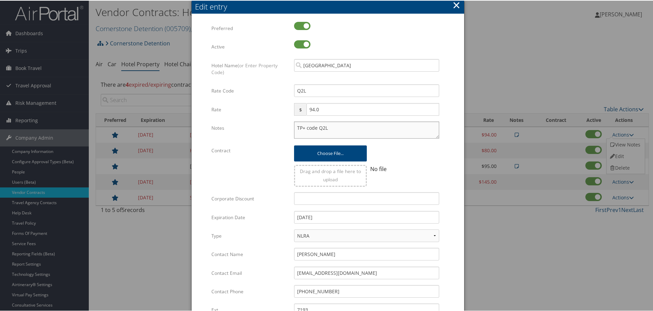
click at [294, 124] on textarea "TP+ code Q2L" at bounding box center [366, 129] width 145 height 17
paste textarea "Rates tested in [GEOGRAPHIC_DATA] [DATE];"
type textarea "Rates tested in [GEOGRAPHIC_DATA] [DATE]; TP+ code Q2L"
drag, startPoint x: 360, startPoint y: 216, endPoint x: 260, endPoint y: 221, distance: 100.5
click at [260, 221] on div "Expiration Date [DATE] Multiple values The selected items contain different val…" at bounding box center [327, 219] width 233 height 18
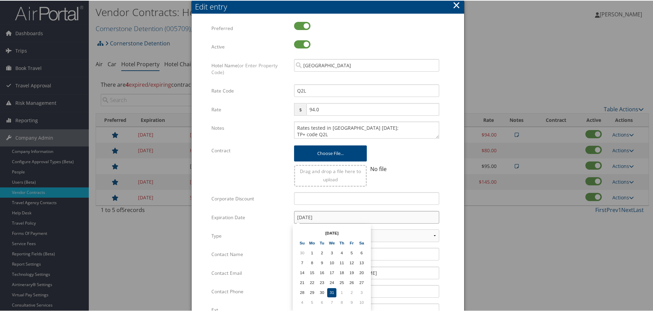
type input "[DATE]"
click at [446, 213] on form "Multiple values The selected items contain different values for this input. To …" at bounding box center [327, 208] width 259 height 375
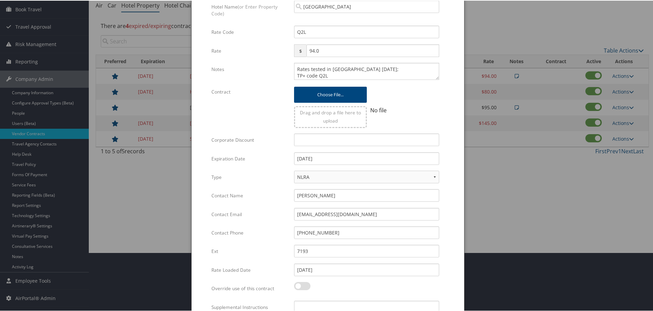
scroll to position [108, 0]
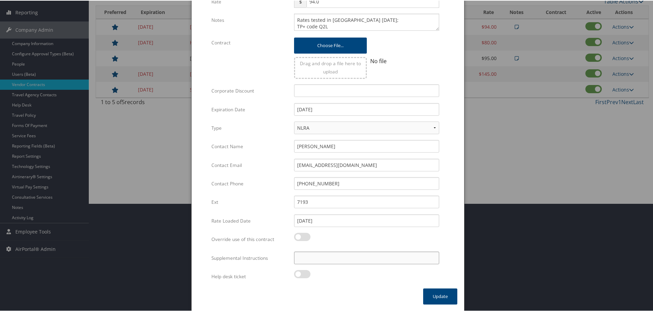
click at [381, 256] on input "Supplemental Instructions" at bounding box center [366, 257] width 145 height 13
paste input "SAB Prop ID -"
paste input "5366"
type input "SAB Prop ID - 5366"
click at [440, 294] on button "Update" at bounding box center [440, 296] width 34 height 16
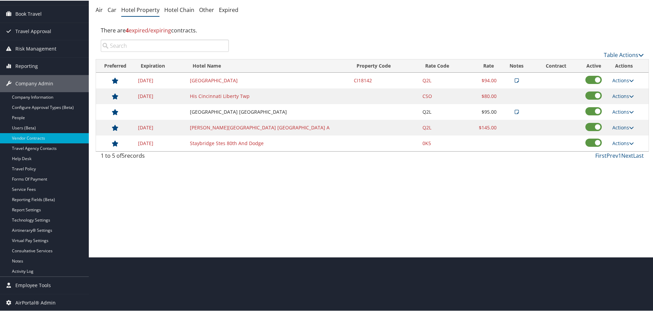
scroll to position [54, 0]
click at [259, 204] on div "Vendor Contracts: Hotel Property Cornerstone Detention ( 005709 ) , [ 27181 ] C…" at bounding box center [372, 101] width 567 height 311
click at [615, 95] on link "Actions" at bounding box center [623, 95] width 22 height 6
click at [615, 117] on link "Delete" at bounding box center [620, 117] width 26 height 12
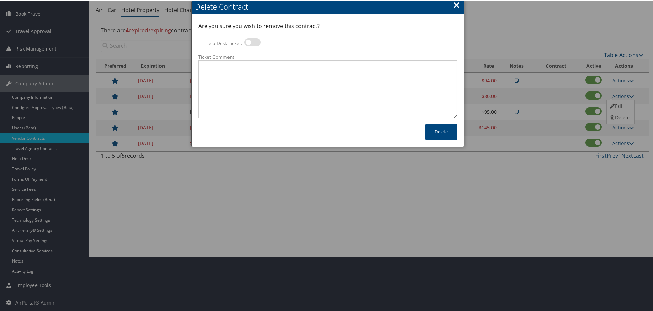
click at [250, 42] on label at bounding box center [252, 42] width 16 height 8
click at [250, 42] on input "Help Desk Ticket:" at bounding box center [250, 43] width 4 height 4
checkbox input "true"
click at [259, 75] on textarea "Ticket Comment:" at bounding box center [327, 89] width 259 height 58
paste textarea "Rates no longer active; remove from profile and preferred status."
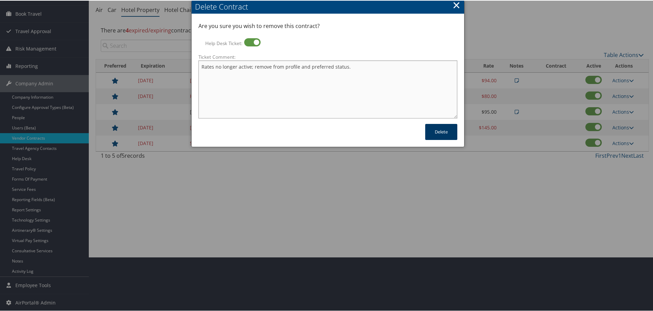
type textarea "Rates no longer active; remove from profile and preferred status."
click at [448, 137] on button "Delete" at bounding box center [441, 131] width 32 height 16
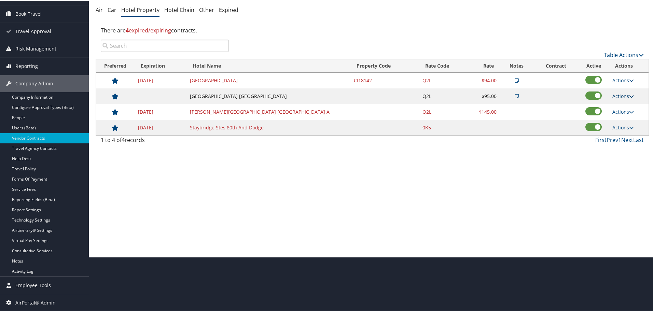
click at [623, 96] on link "Actions" at bounding box center [623, 95] width 22 height 6
click at [624, 122] on link "Edit" at bounding box center [625, 117] width 37 height 12
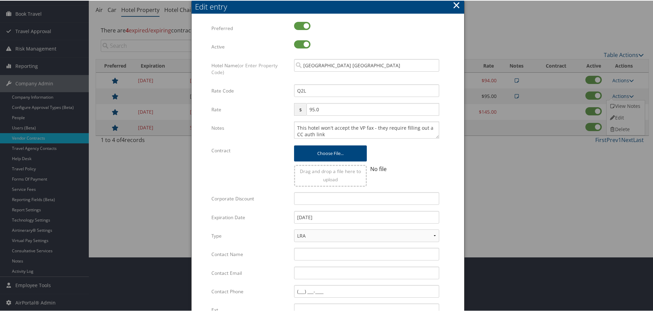
click at [457, 2] on button "×" at bounding box center [456, 5] width 8 height 14
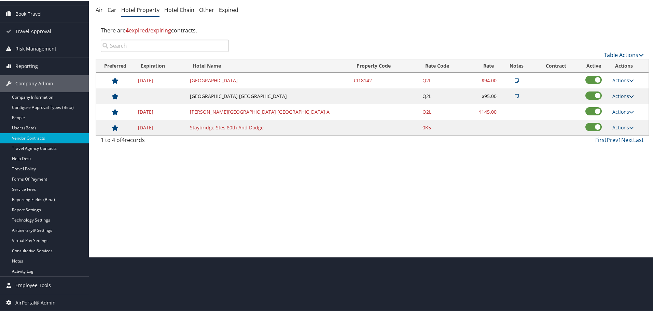
click at [618, 95] on link "Actions" at bounding box center [623, 95] width 22 height 6
click at [628, 130] on link "Delete" at bounding box center [625, 129] width 37 height 12
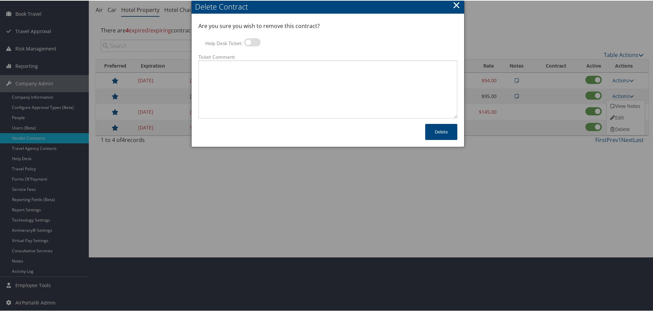
click at [251, 41] on label at bounding box center [252, 42] width 16 height 8
click at [251, 41] on input "Help Desk Ticket:" at bounding box center [250, 43] width 4 height 4
checkbox input "true"
click at [261, 69] on textarea "Ticket Comment:" at bounding box center [327, 89] width 259 height 58
paste textarea "Rates no longer active; remove from profile and preferred status."
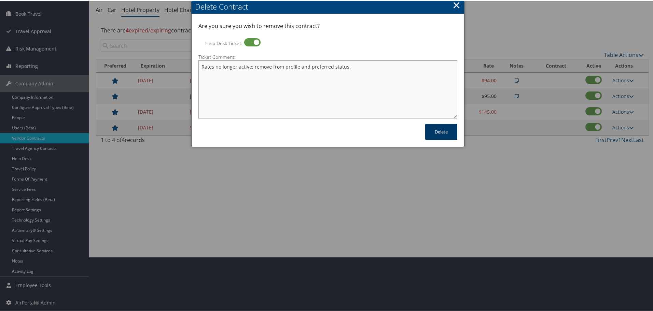
type textarea "Rates no longer active; remove from profile and preferred status."
click at [431, 130] on button "Delete" at bounding box center [441, 131] width 32 height 16
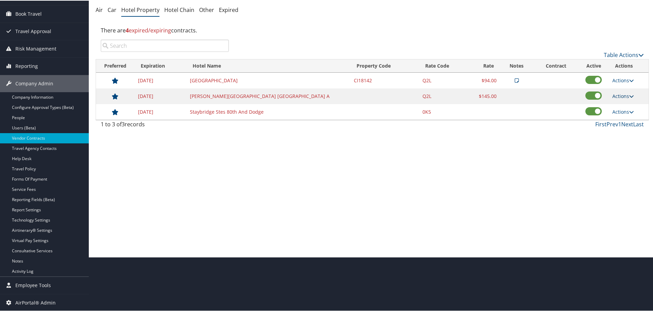
click at [614, 95] on link "Actions" at bounding box center [623, 95] width 22 height 6
click at [620, 115] on link "Delete" at bounding box center [620, 117] width 26 height 12
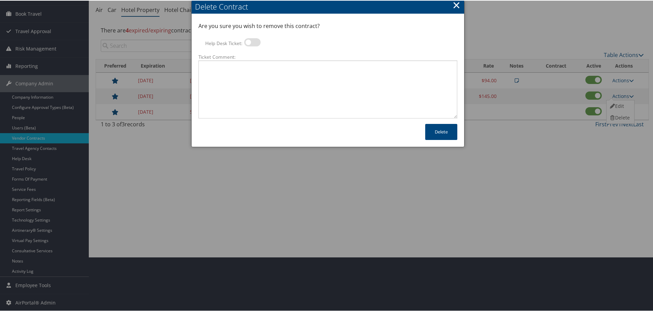
click at [251, 42] on label at bounding box center [252, 42] width 16 height 8
click at [251, 42] on input "Help Desk Ticket:" at bounding box center [250, 43] width 4 height 4
checkbox input "true"
click at [260, 77] on textarea "Ticket Comment:" at bounding box center [327, 89] width 259 height 58
paste textarea "Rates no longer active; remove from profile and preferred status."
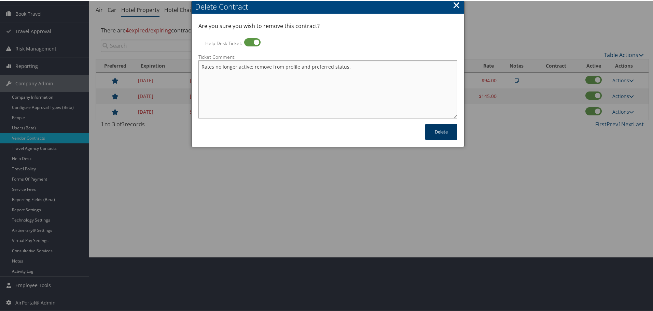
type textarea "Rates no longer active; remove from profile and preferred status."
click at [430, 129] on button "Delete" at bounding box center [441, 131] width 32 height 16
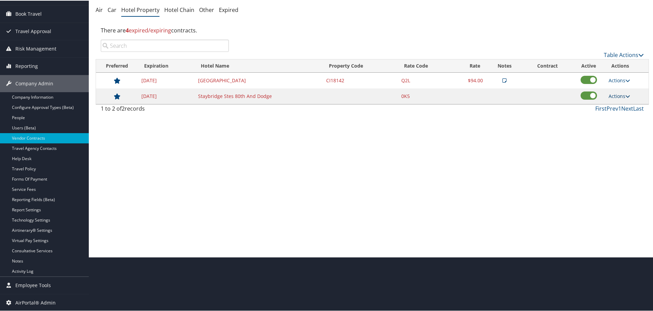
click at [619, 95] on link "Actions" at bounding box center [620, 95] width 22 height 6
click at [623, 113] on link "Delete" at bounding box center [620, 117] width 26 height 12
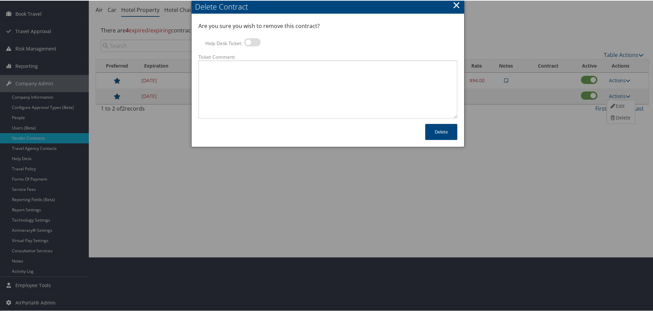
drag, startPoint x: 251, startPoint y: 42, endPoint x: 252, endPoint y: 55, distance: 13.4
click at [251, 42] on label at bounding box center [252, 42] width 16 height 8
click at [251, 42] on input "Help Desk Ticket:" at bounding box center [250, 43] width 4 height 4
checkbox input "true"
click at [254, 70] on textarea "Ticket Comment:" at bounding box center [327, 89] width 259 height 58
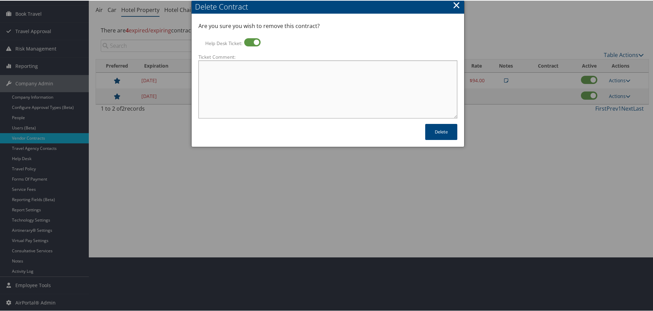
paste textarea "Rates no longer active; remove from profile and preferred status."
type textarea "Rates no longer active; remove from profile and preferred status."
click at [440, 131] on button "Delete" at bounding box center [441, 131] width 32 height 16
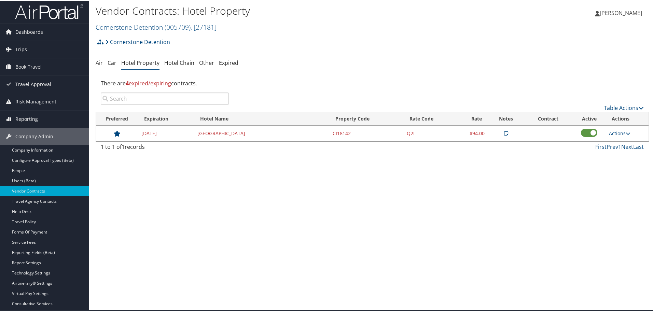
scroll to position [0, 0]
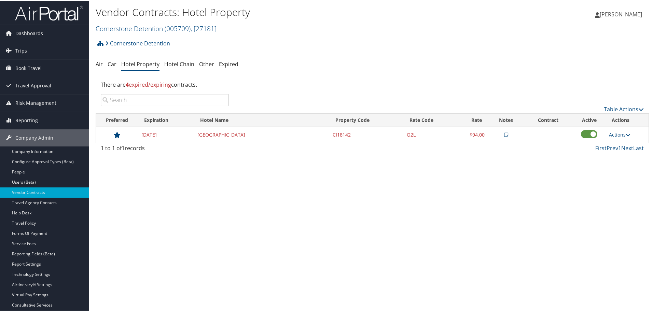
click at [141, 23] on h2 "Cornerstone Detention ( 005709 ) , [ 27181 ]" at bounding box center [280, 28] width 369 height 12
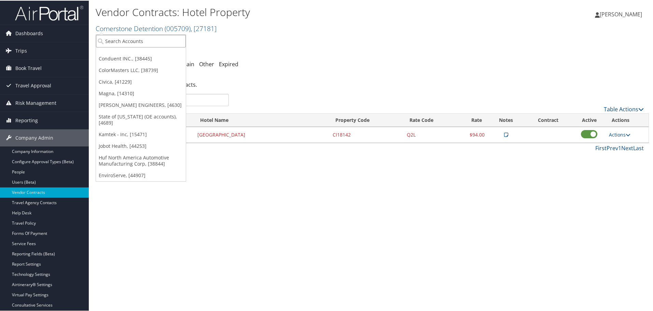
click at [138, 40] on input "search" at bounding box center [141, 40] width 90 height 13
type input "d"
type input "djj"
click at [134, 61] on div "Account" at bounding box center [175, 59] width 167 height 6
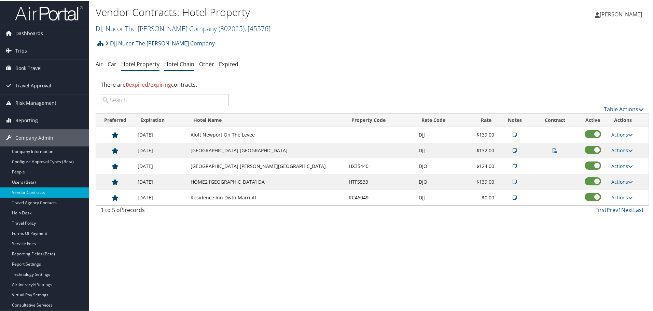
click at [178, 65] on link "Hotel Chain" at bounding box center [179, 64] width 30 height 8
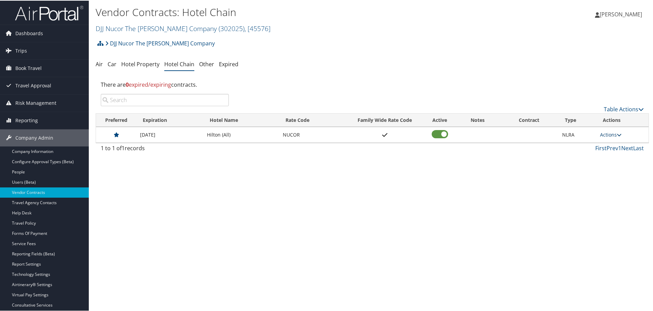
click at [609, 135] on link "Actions" at bounding box center [611, 134] width 22 height 6
click at [612, 146] on link "Edit" at bounding box center [611, 144] width 26 height 12
select select "NLRA"
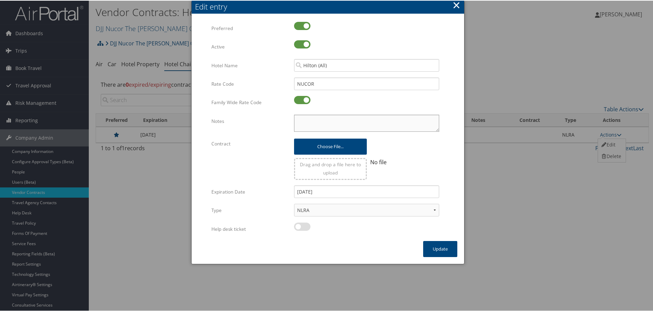
click at [356, 125] on textarea "Notes" at bounding box center [366, 122] width 145 height 17
paste textarea "Rates tested in [GEOGRAPHIC_DATA] [DATE];"
type textarea "Rates tested in [GEOGRAPHIC_DATA] [DATE];"
click at [439, 249] on button "Update" at bounding box center [440, 248] width 34 height 16
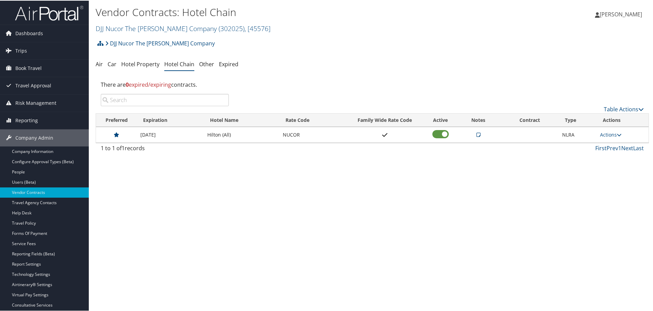
click at [285, 190] on div "Vendor Contracts: Hotel Chain DJJ Nucor The [PERSON_NAME] Company ( 302025 ) , …" at bounding box center [372, 155] width 567 height 311
click at [149, 60] on link "Hotel Property" at bounding box center [140, 64] width 38 height 8
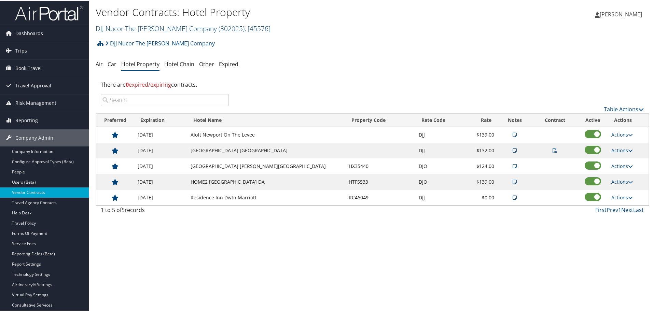
click at [615, 135] on link "Actions" at bounding box center [622, 134] width 22 height 6
click at [621, 153] on link "Edit" at bounding box center [623, 156] width 37 height 12
select select "NLRA"
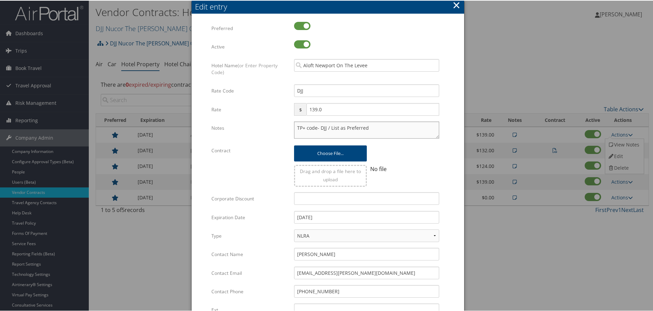
click at [294, 128] on textarea "TP+ code- DJJ / List as Preferred" at bounding box center [366, 129] width 145 height 17
paste textarea "Rates tested in [GEOGRAPHIC_DATA] [DATE];"
type textarea "Rates tested in TP+ [DATE]; TP+ code- DJJ / List as Preferred"
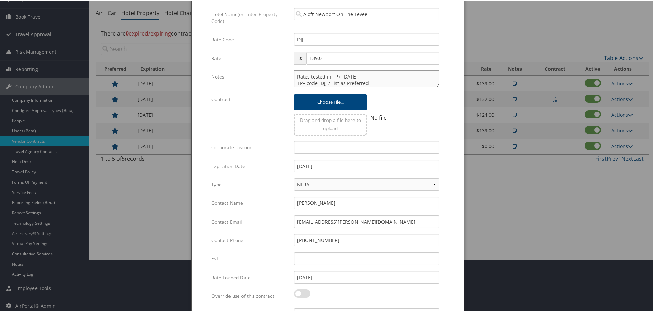
scroll to position [108, 0]
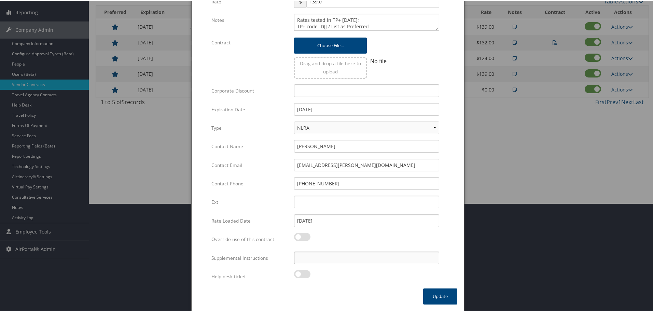
click at [351, 254] on input "Supplemental Instructions" at bounding box center [366, 257] width 145 height 13
paste input "SAB Prop ID -"
paste input "310545"
type input "SAB Prop ID - 310545"
click at [436, 294] on button "Update" at bounding box center [440, 296] width 34 height 16
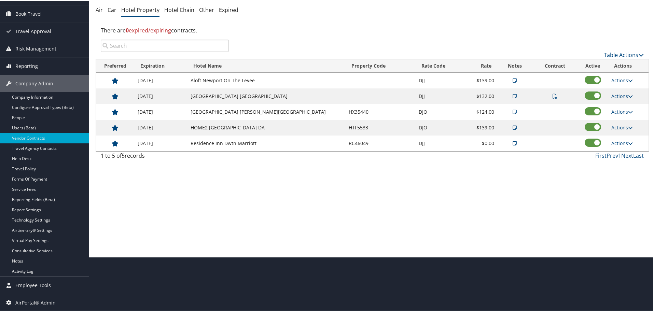
scroll to position [54, 0]
click at [614, 108] on link "Actions" at bounding box center [622, 111] width 22 height 6
click at [621, 130] on link "Edit" at bounding box center [623, 133] width 37 height 12
select select "NLRA"
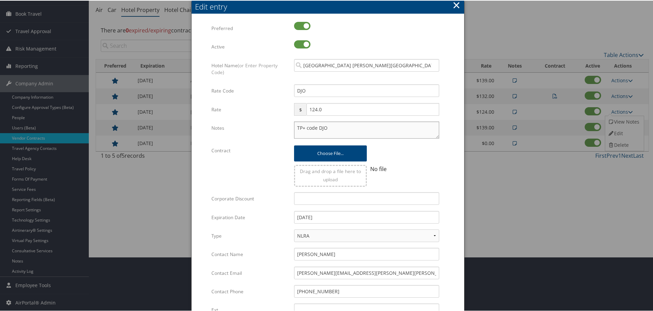
click at [294, 127] on textarea "TP+ code DJO" at bounding box center [366, 129] width 145 height 17
paste textarea "Rates tested in [GEOGRAPHIC_DATA] [DATE];"
type textarea "Rates tested in [GEOGRAPHIC_DATA] [DATE]; TP+ code DJO"
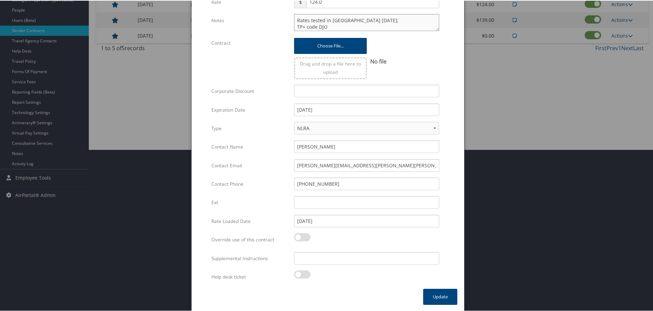
scroll to position [162, 0]
click at [340, 263] on input "Supplemental Instructions" at bounding box center [366, 257] width 145 height 13
paste input "SAB Prop ID -"
paste input "057870"
type input "SAB Prop ID - 057870"
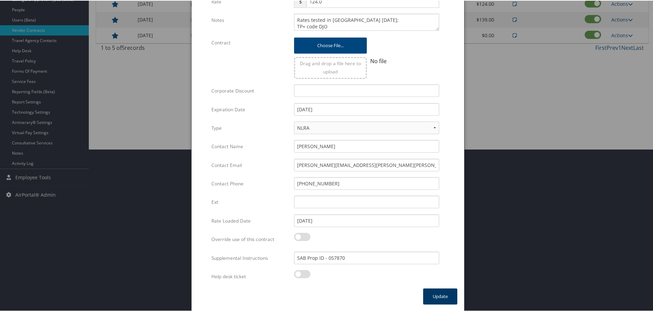
click at [443, 293] on button "Update" at bounding box center [440, 296] width 34 height 16
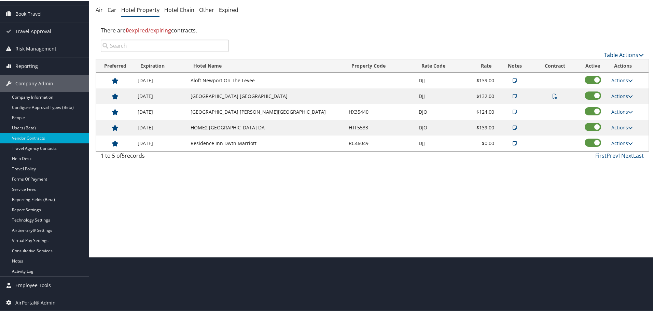
scroll to position [54, 0]
click at [621, 127] on link "Actions" at bounding box center [622, 127] width 22 height 6
click at [623, 147] on link "Edit" at bounding box center [623, 149] width 37 height 12
select select "NLRA"
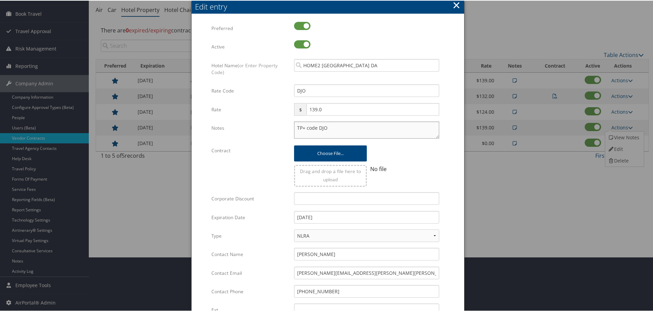
click at [296, 129] on textarea "TP+ code DJO" at bounding box center [366, 129] width 145 height 17
paste textarea "Rates tested in TP+ Oct 2025;"
type textarea "Rates tested in TP+ Oct 2025; TP+ code DJO"
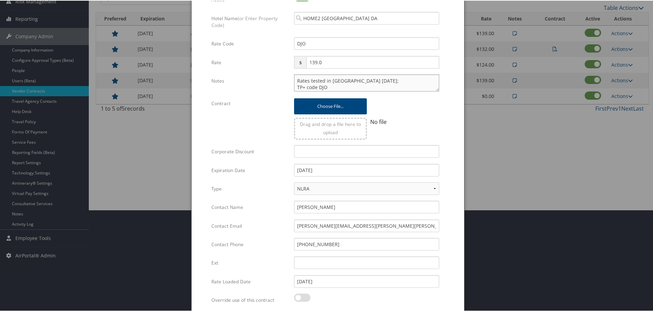
scroll to position [162, 0]
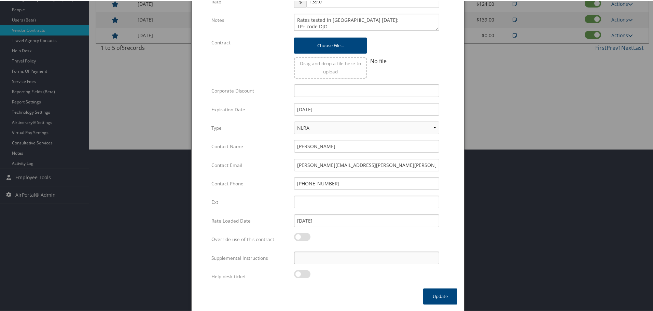
click at [336, 258] on input "Supplemental Instructions" at bounding box center [366, 257] width 145 height 13
paste input "SAB Prop ID -"
paste input "328045"
type input "SAB Prop ID - 328045"
click at [440, 296] on button "Update" at bounding box center [440, 296] width 34 height 16
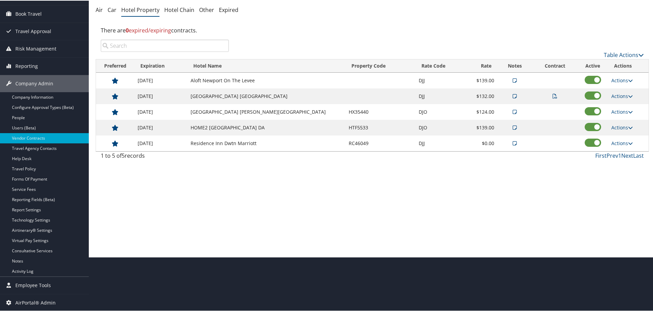
scroll to position [54, 0]
click at [621, 140] on link "Actions" at bounding box center [622, 142] width 22 height 6
click at [621, 164] on link "Edit" at bounding box center [623, 164] width 37 height 12
select select "NLRA"
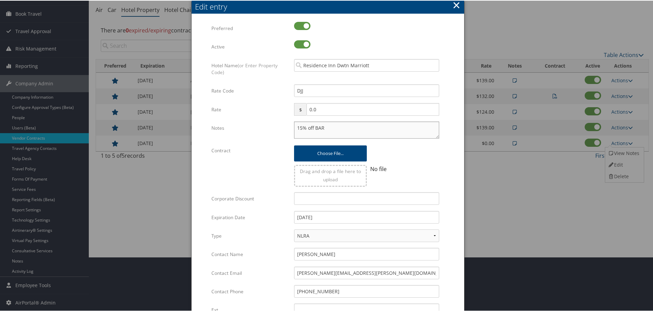
click at [294, 126] on textarea "15% off BAR" at bounding box center [366, 129] width 145 height 17
paste textarea "Rates tested in TP+ Oct 2025;"
type textarea "Rates tested in TP+ Oct 2025; 15% off BAR"
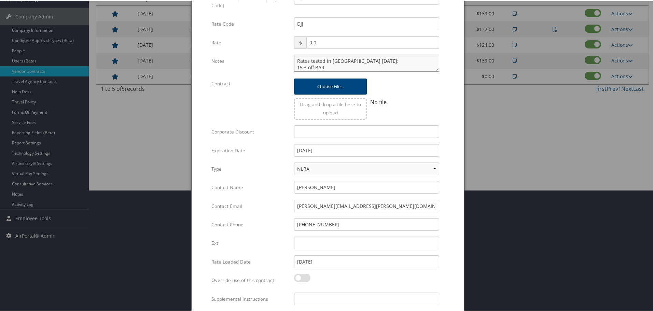
scroll to position [162, 0]
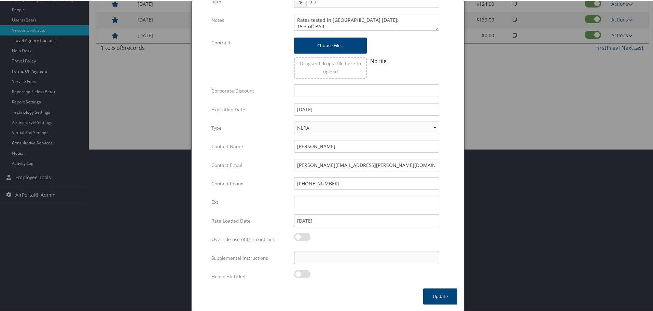
click at [356, 255] on input "Supplemental Instructions" at bounding box center [366, 257] width 145 height 13
paste input "SAB Prop ID -"
paste input "134020"
type input "SAB Prop ID - 134020"
click at [428, 292] on button "Update" at bounding box center [440, 296] width 34 height 16
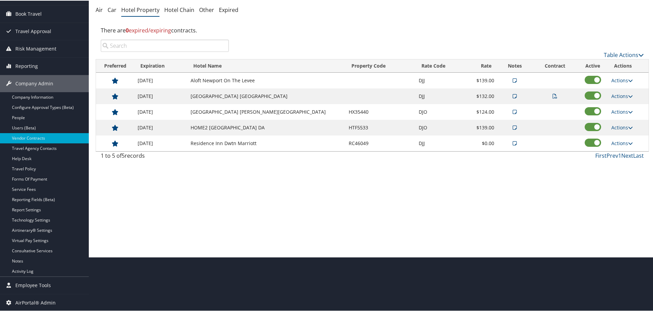
scroll to position [54, 0]
click at [617, 96] on link "Actions" at bounding box center [622, 95] width 22 height 6
click at [615, 137] on link "Delete" at bounding box center [626, 141] width 43 height 12
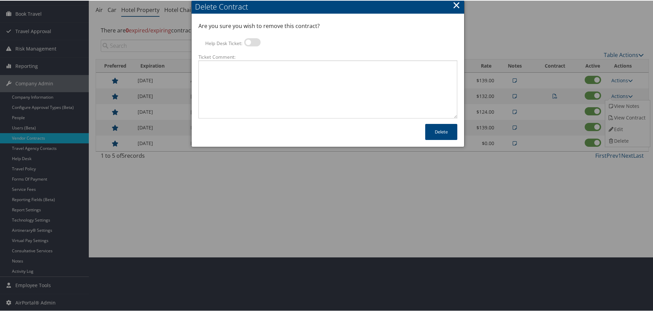
drag, startPoint x: 255, startPoint y: 40, endPoint x: 253, endPoint y: 48, distance: 8.1
click at [255, 40] on label at bounding box center [252, 42] width 16 height 8
click at [252, 41] on input "Help Desk Ticket:" at bounding box center [250, 43] width 4 height 4
checkbox input "true"
click at [249, 74] on textarea "Ticket Comment:" at bounding box center [327, 89] width 259 height 58
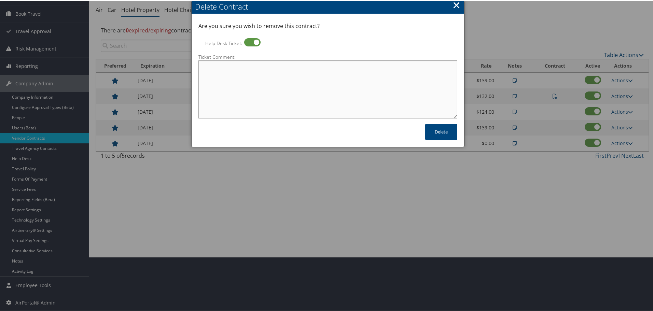
paste textarea "Rates no longer active; remove from profile and preferred status."
type textarea "Rates no longer active; remove from profile and preferred status."
click at [445, 133] on button "Delete" at bounding box center [441, 131] width 32 height 16
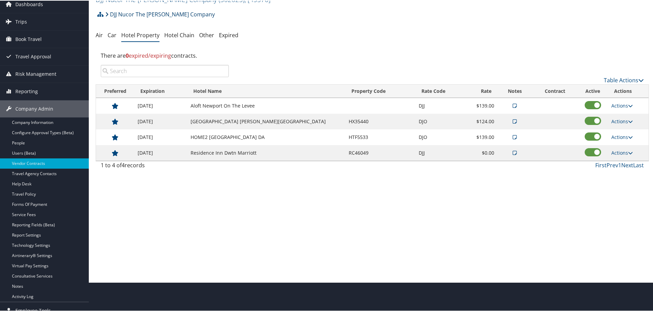
scroll to position [0, 0]
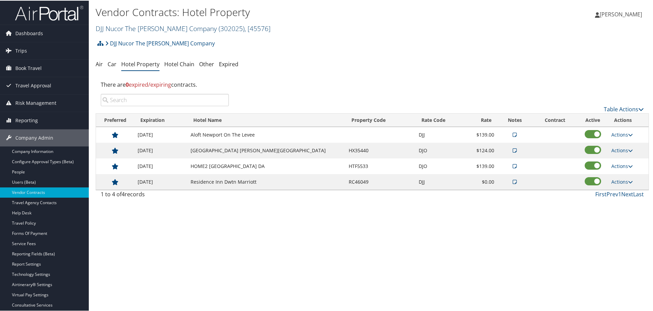
click at [136, 29] on link "DJJ Nucor The David Joseph Company ( 302025 ) , [ 45576 ]" at bounding box center [183, 27] width 175 height 9
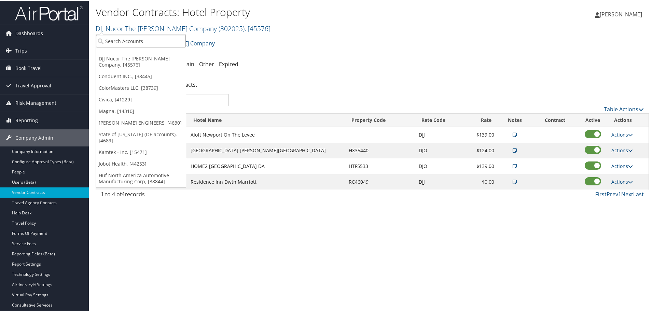
click at [133, 38] on input "search" at bounding box center [141, 40] width 90 height 13
type input "ducommu"
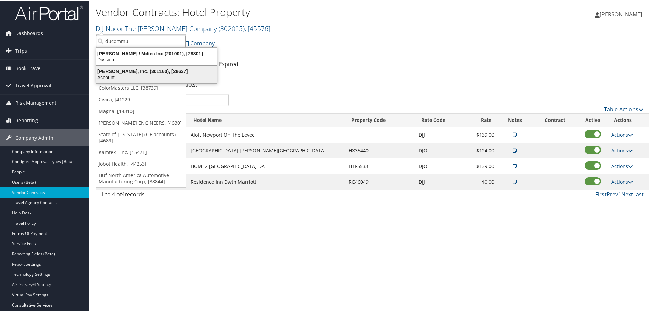
click at [122, 72] on div "Ducommun, Inc. (301160), [28637]" at bounding box center [156, 71] width 129 height 6
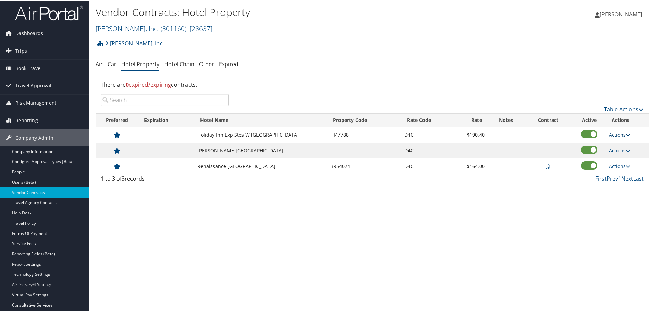
click at [623, 133] on link "Actions" at bounding box center [620, 134] width 22 height 6
click at [622, 158] on link "Delete" at bounding box center [620, 156] width 26 height 12
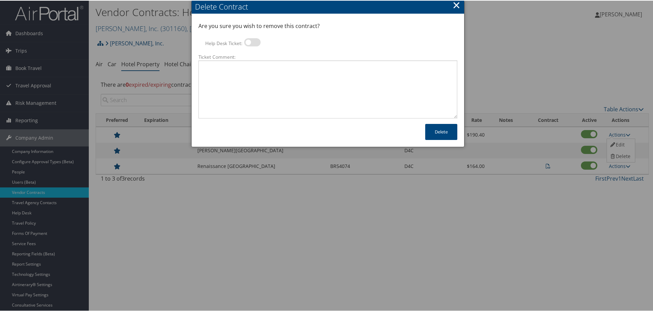
click at [253, 40] on label at bounding box center [252, 42] width 16 height 8
click at [252, 41] on input "Help Desk Ticket:" at bounding box center [250, 43] width 4 height 4
checkbox input "true"
click at [251, 68] on textarea "Ticket Comment:" at bounding box center [327, 89] width 259 height 58
paste textarea "Rates no longer active; remove from profile and preferred status."
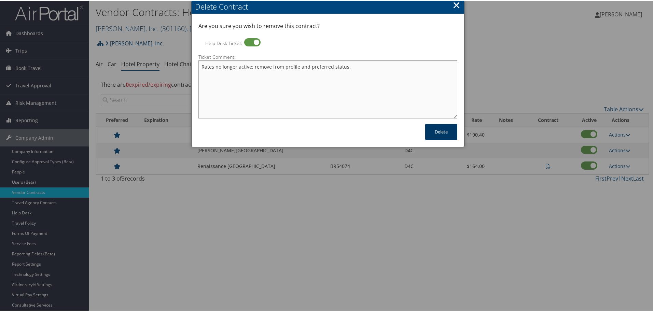
type textarea "Rates no longer active; remove from profile and preferred status."
click at [430, 130] on button "Delete" at bounding box center [441, 131] width 32 height 16
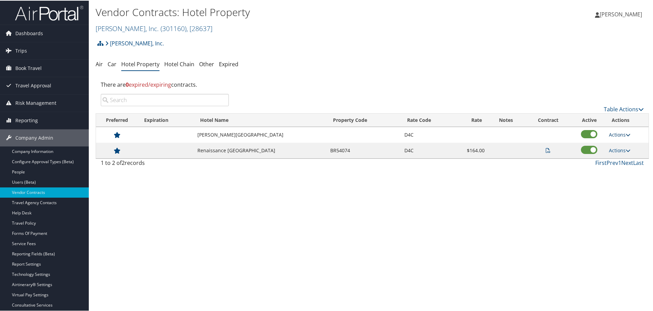
click at [619, 136] on link "Actions" at bounding box center [620, 134] width 22 height 6
click at [620, 144] on link "Edit" at bounding box center [620, 144] width 26 height 12
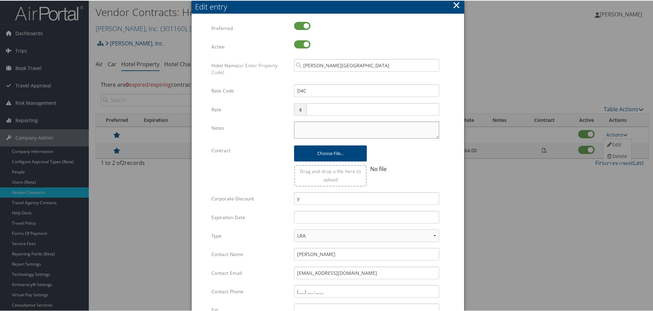
click at [326, 131] on textarea "Notes" at bounding box center [366, 129] width 145 height 17
paste textarea "Rates tested in [GEOGRAPHIC_DATA] [DATE];"
type textarea "Rates tested in [GEOGRAPHIC_DATA] [DATE];"
click at [325, 217] on input "text" at bounding box center [366, 216] width 145 height 13
type input "12/31/2025"
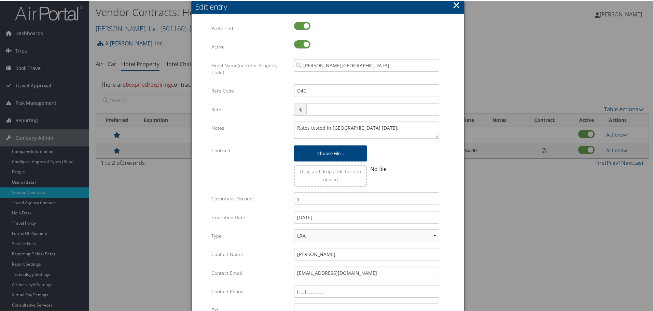
click at [442, 213] on div "12/31/2025 Multiple values The selected items contain different values for this…" at bounding box center [366, 219] width 155 height 18
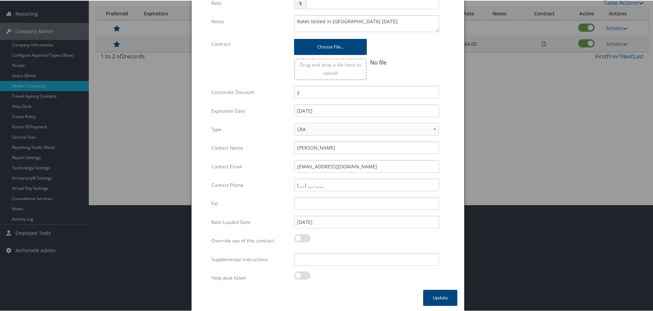
scroll to position [108, 0]
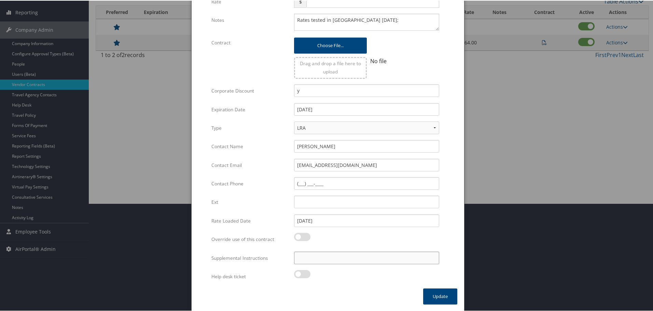
click at [360, 257] on input "Supplemental Instructions" at bounding box center [366, 257] width 145 height 13
paste input "SAB Prop ID -"
paste input "607371"
type input "SAB Prop ID - 607371"
click at [445, 298] on button "Update" at bounding box center [440, 296] width 34 height 16
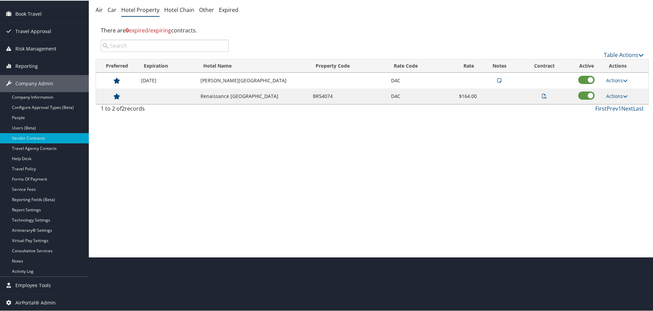
scroll to position [54, 0]
click at [617, 93] on link "Actions" at bounding box center [617, 95] width 22 height 6
click at [616, 114] on link "Edit" at bounding box center [624, 117] width 43 height 12
select select "NLRA"
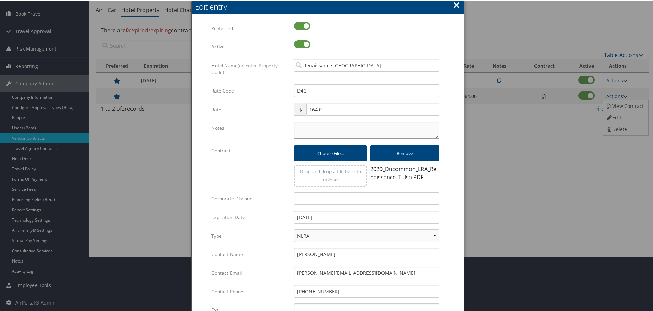
click at [304, 129] on textarea "Notes" at bounding box center [366, 129] width 145 height 17
paste textarea "Rates tested in TP+ Oct 2025;"
type textarea "Rates tested in TP+ Oct 2025;"
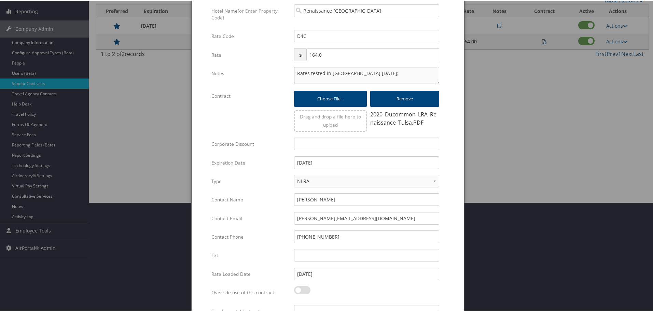
scroll to position [162, 0]
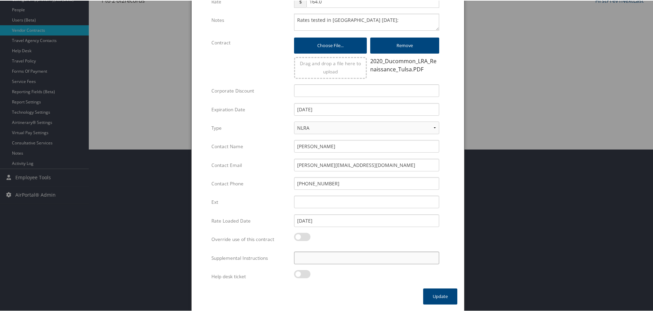
click at [318, 257] on input "Supplemental Instructions" at bounding box center [366, 257] width 145 height 13
paste input "SAB Prop ID -"
paste input "16808"
type input "SAB Prop ID - 16808"
click at [435, 291] on button "Update" at bounding box center [440, 296] width 34 height 16
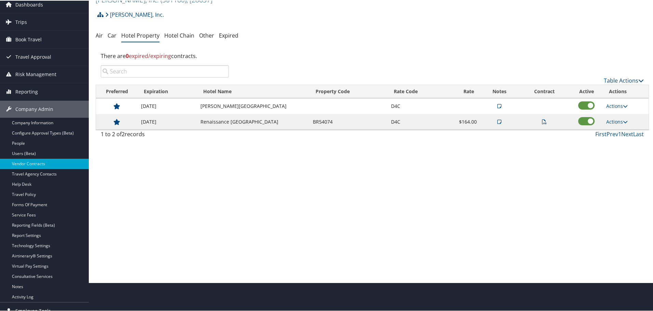
scroll to position [0, 0]
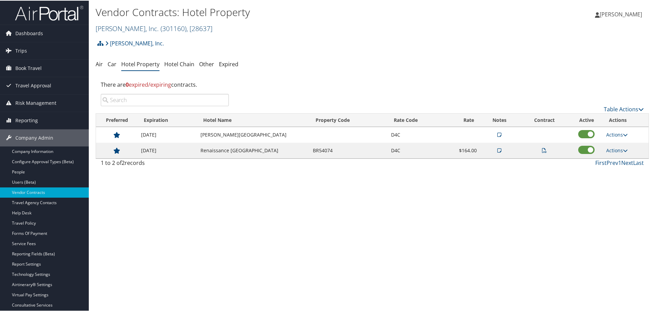
click at [132, 27] on link "Ducommun, Inc. ( 301160 ) , [ 28637 ]" at bounding box center [154, 27] width 117 height 9
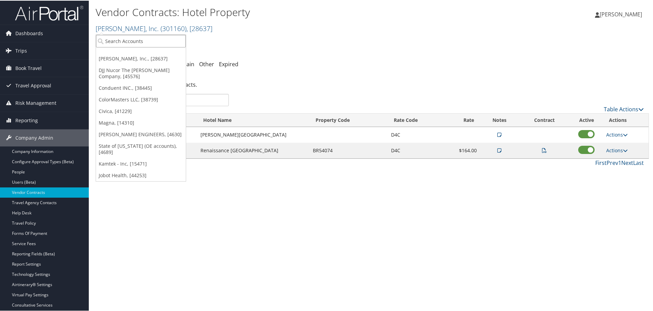
click at [128, 39] on input "search" at bounding box center [141, 40] width 90 height 13
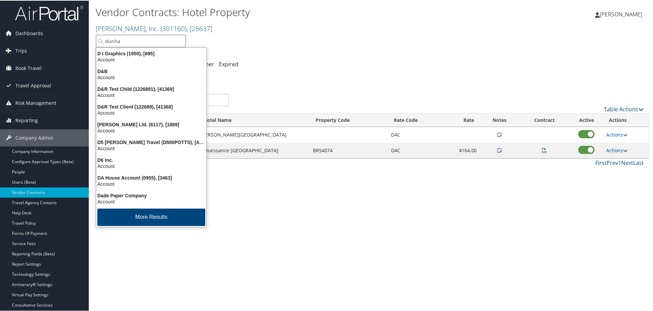
type input "dunham"
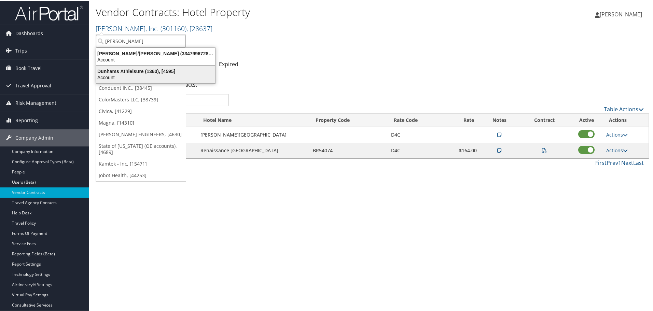
click at [127, 69] on div "Dunhams Athleisure (1360), [4595]" at bounding box center [155, 71] width 127 height 6
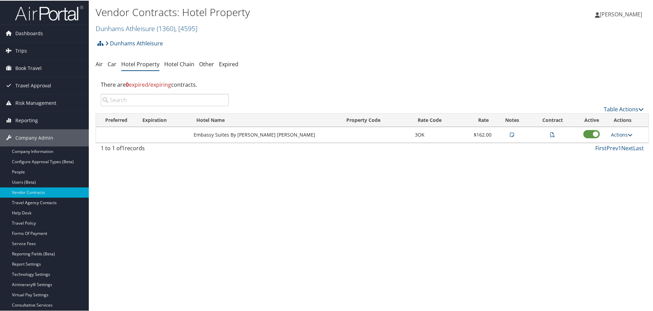
click at [619, 132] on link "Actions" at bounding box center [622, 134] width 22 height 6
click at [618, 175] on link "Delete" at bounding box center [628, 179] width 43 height 12
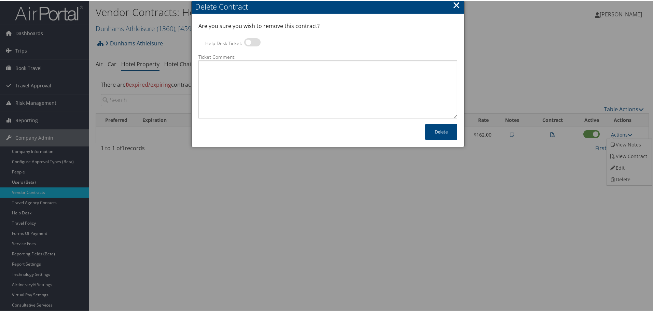
click at [249, 42] on label at bounding box center [252, 42] width 16 height 8
click at [249, 42] on input "Help Desk Ticket:" at bounding box center [250, 43] width 4 height 4
checkbox input "true"
click at [243, 78] on textarea "Ticket Comment:" at bounding box center [327, 89] width 259 height 58
paste textarea "Rates no longer active; remove from profile and preferred status."
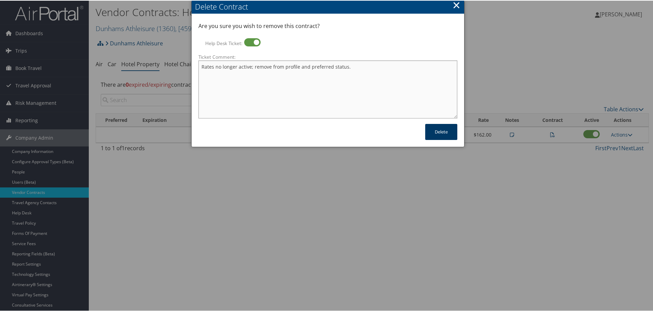
type textarea "Rates no longer active; remove from profile and preferred status."
click at [436, 134] on button "Delete" at bounding box center [441, 131] width 32 height 16
